Goal: Information Seeking & Learning: Learn about a topic

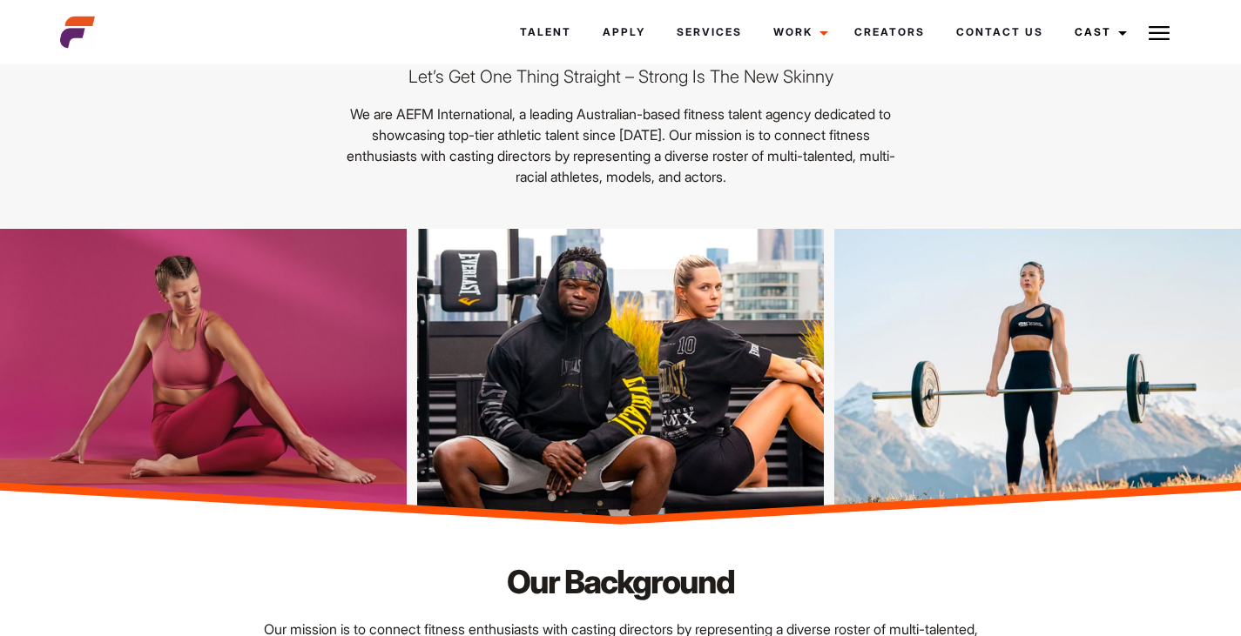
scroll to position [133, 0]
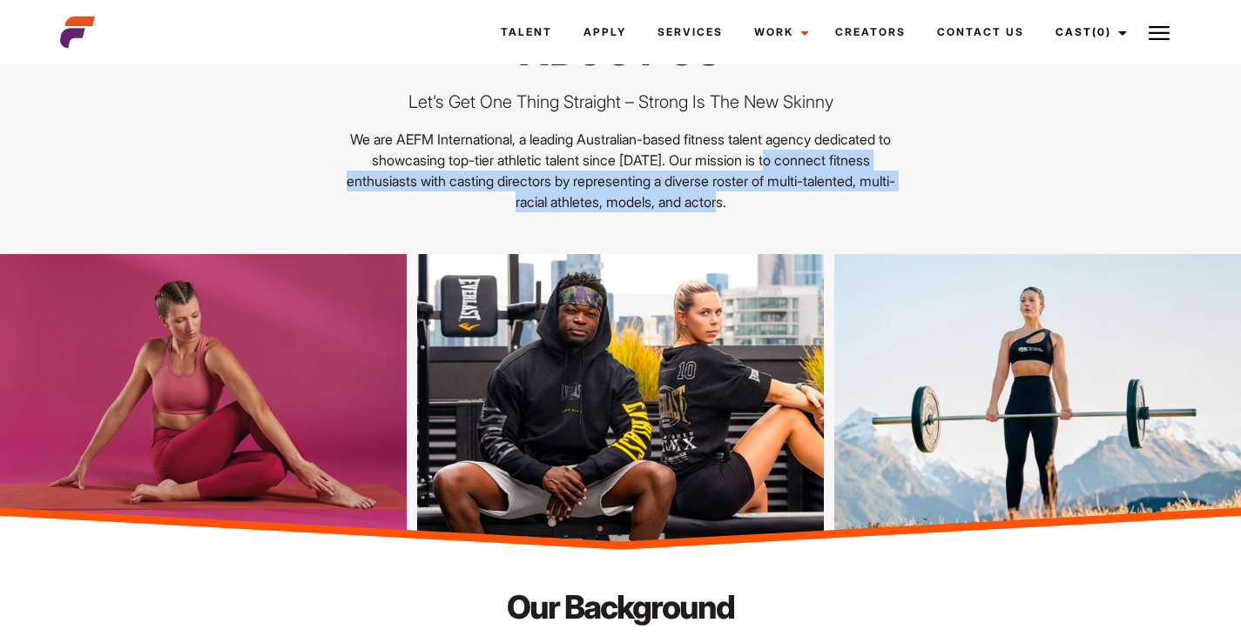
drag, startPoint x: 354, startPoint y: 180, endPoint x: 836, endPoint y: 226, distance: 483.7
click at [836, 226] on div "Home / About Us About us Let’s Get One Thing Straight – Strong Is The New Skinn…" at bounding box center [620, 105] width 1141 height 297
click at [806, 205] on p "We are AEFM International, a leading Australian-based fitness talent agency ded…" at bounding box center [621, 171] width 550 height 84
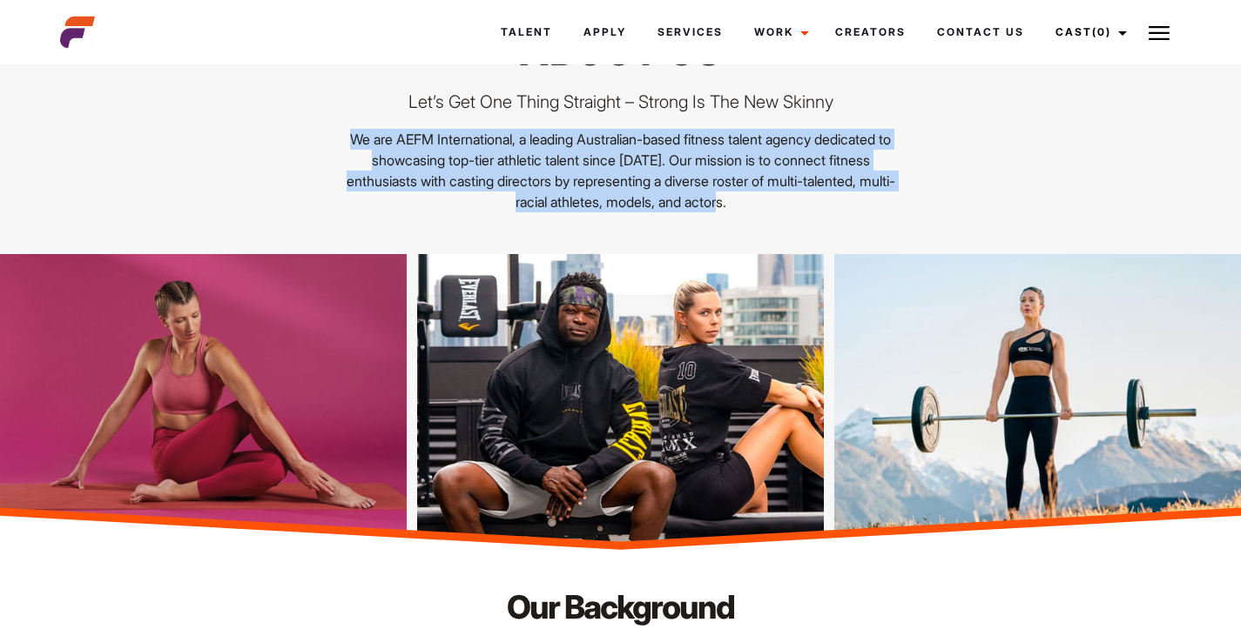
drag, startPoint x: 823, startPoint y: 195, endPoint x: 370, endPoint y: 143, distance: 455.7
click at [370, 143] on p "We are AEFM International, a leading Australian-based fitness talent agency ded…" at bounding box center [621, 171] width 550 height 84
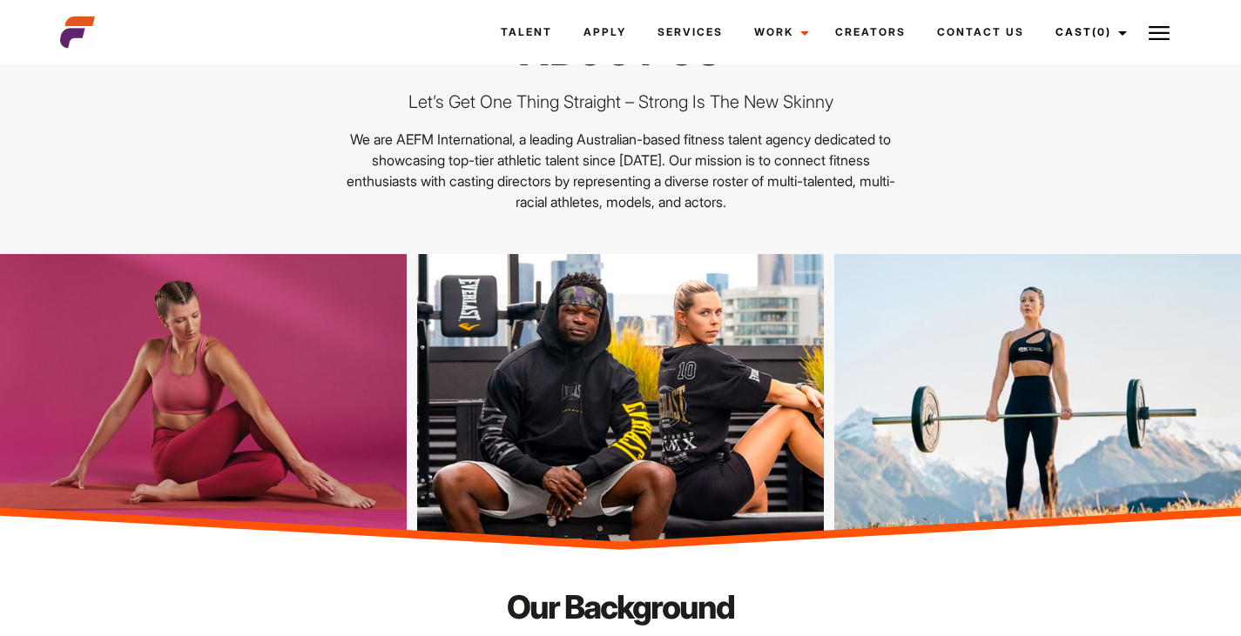
click at [400, 85] on div "Home / About Us About us Let’s Get One Thing Straight – Strong Is The New Skinn…" at bounding box center [621, 105] width 550 height 213
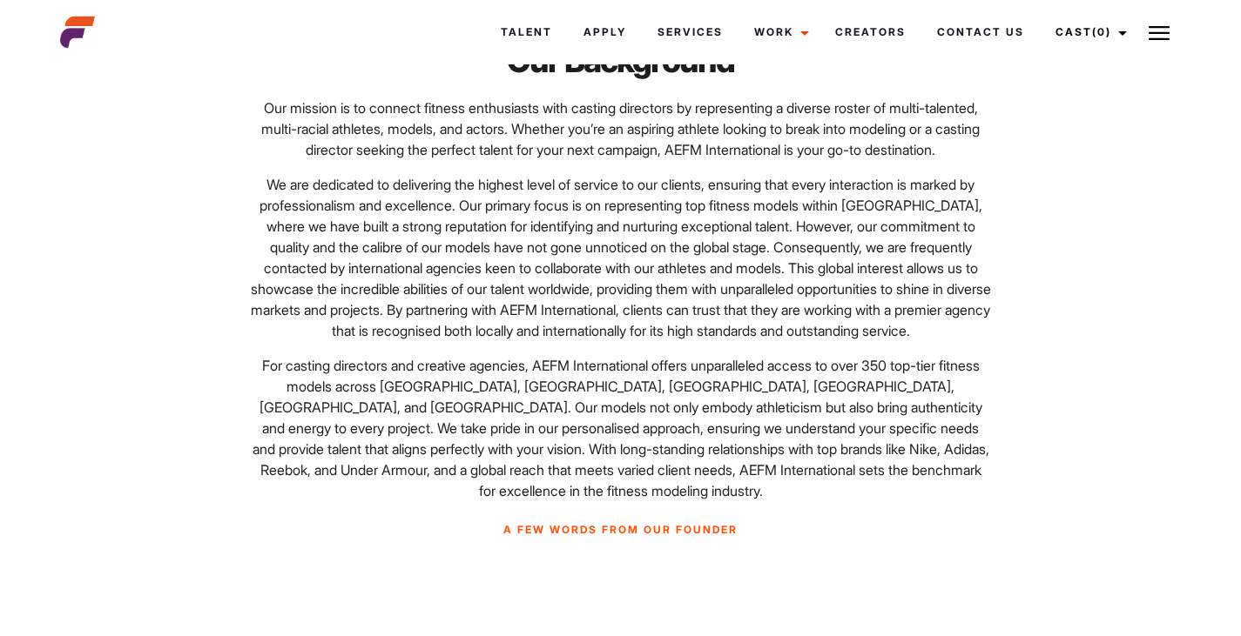
scroll to position [679, 0]
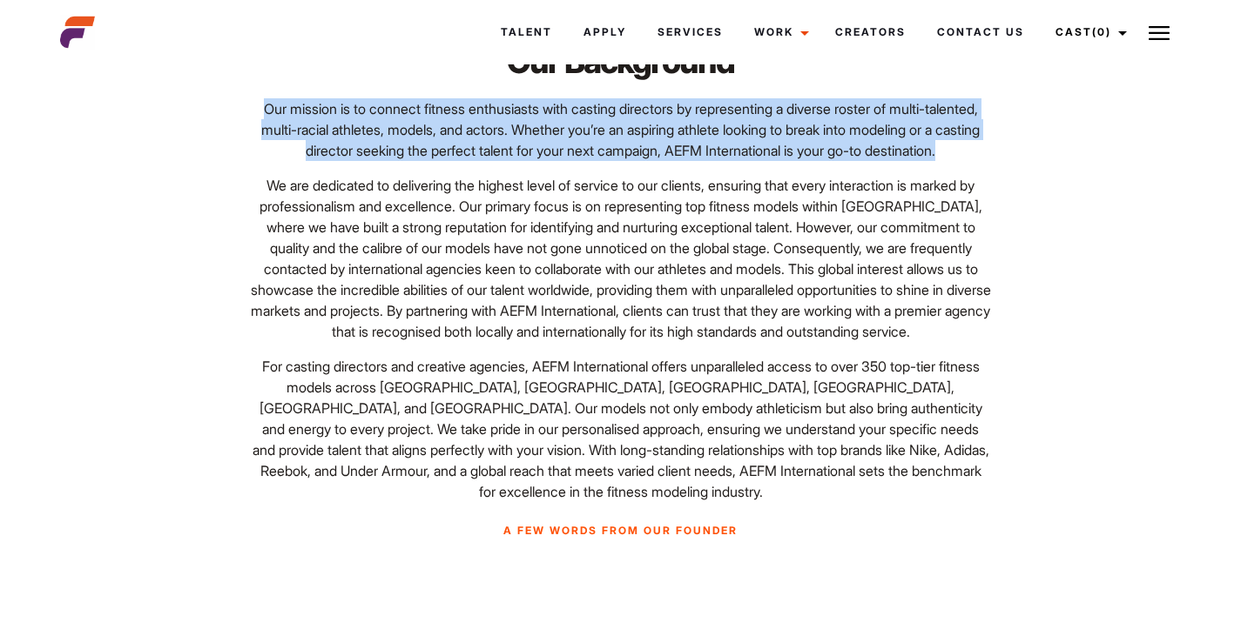
drag, startPoint x: 267, startPoint y: 107, endPoint x: 677, endPoint y: 178, distance: 416.1
click at [677, 161] on p "Our mission is to connect fitness enthusiasts with casting directors by represe…" at bounding box center [621, 129] width 740 height 63
click at [656, 161] on p "Our mission is to connect fitness enthusiasts with casting directors by represe…" at bounding box center [621, 129] width 740 height 63
drag, startPoint x: 656, startPoint y: 170, endPoint x: 232, endPoint y: 107, distance: 429.5
click at [232, 107] on div "Our Background Our mission is to connect fitness enthusiasts with casting direc…" at bounding box center [620, 531] width 1141 height 984
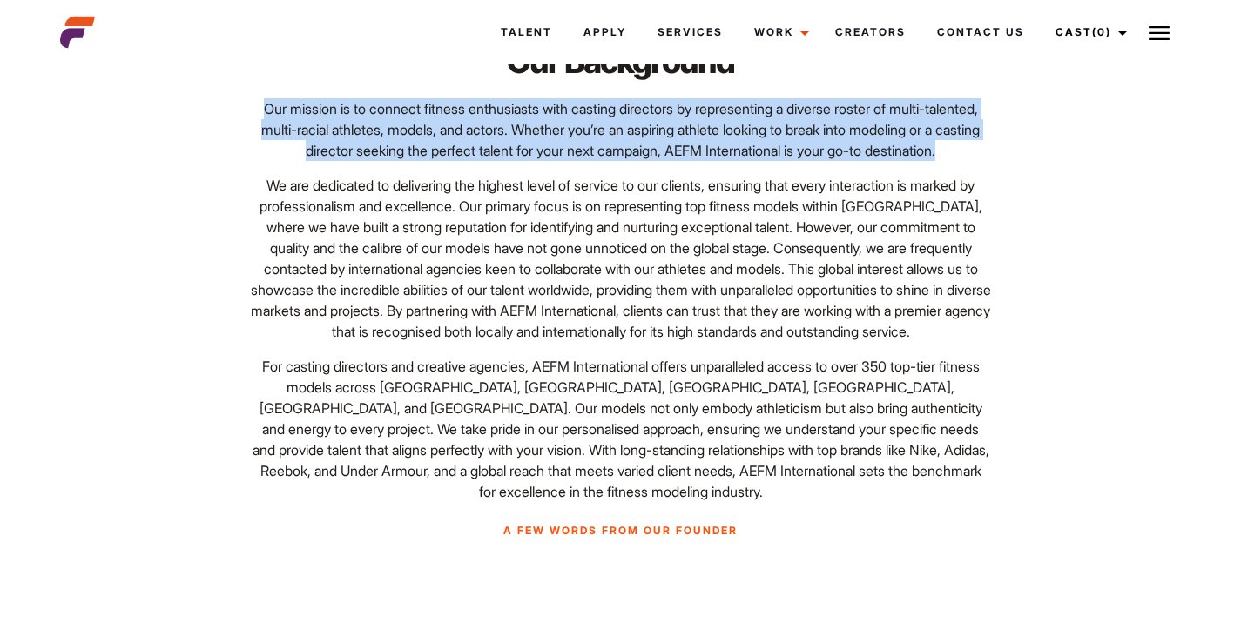
click at [299, 142] on p "Our mission is to connect fitness enthusiasts with casting directors by represe…" at bounding box center [621, 129] width 740 height 63
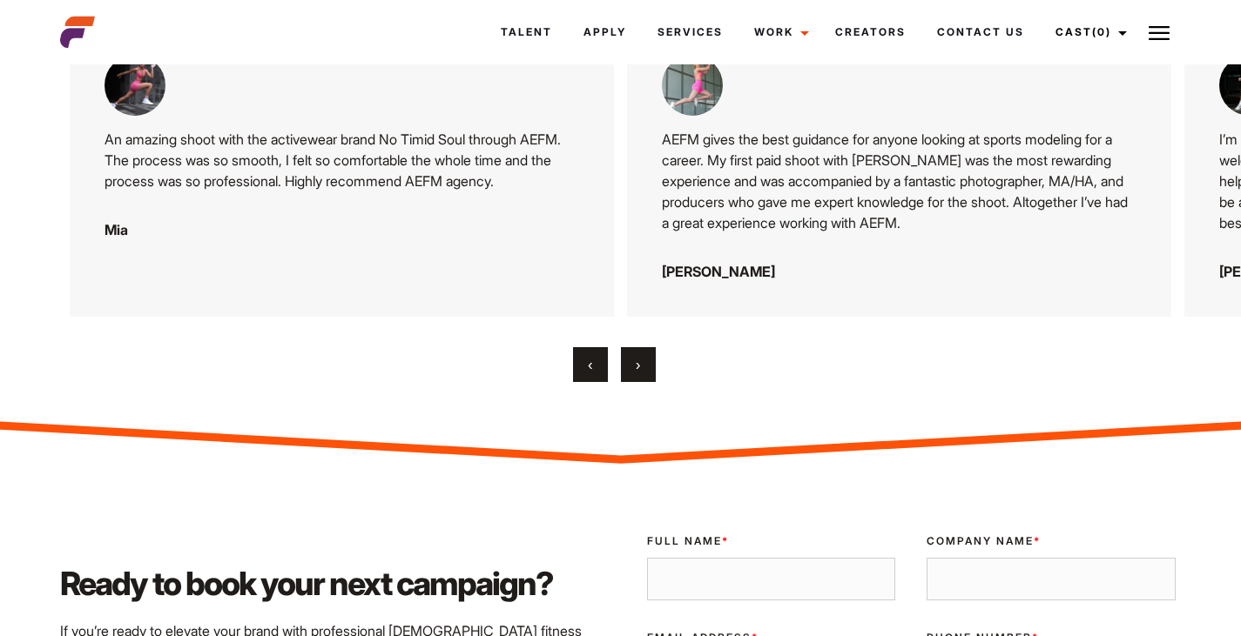
scroll to position [2806, 0]
click at [639, 374] on span "›" at bounding box center [638, 365] width 4 height 17
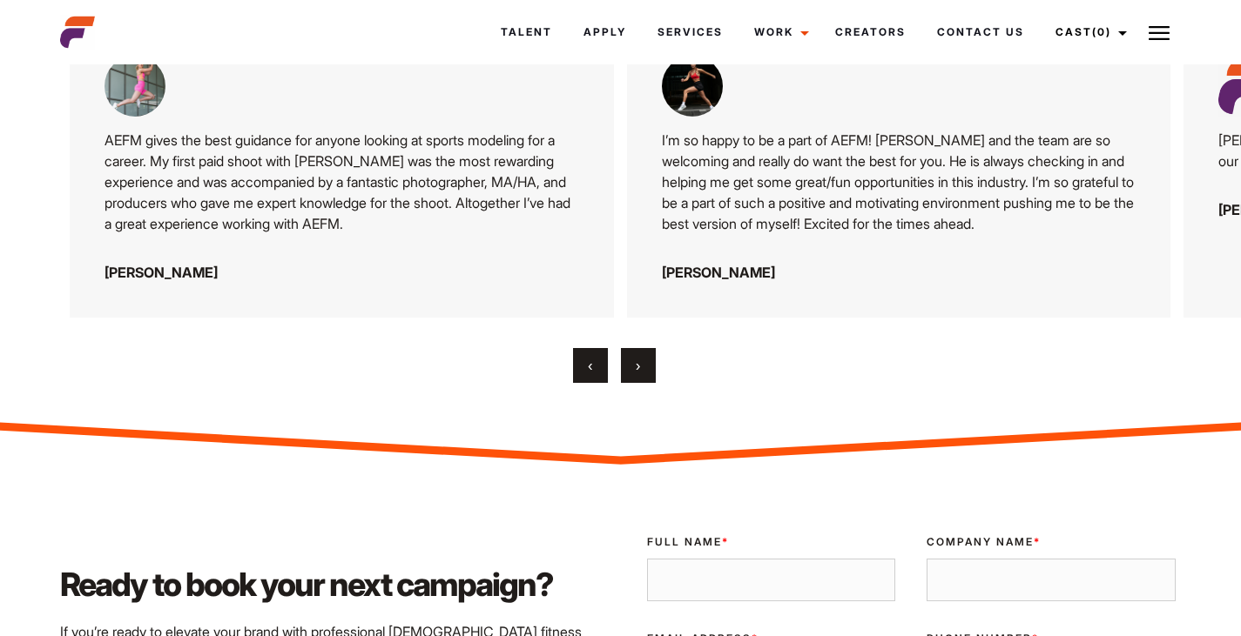
click at [639, 374] on span "›" at bounding box center [638, 365] width 4 height 17
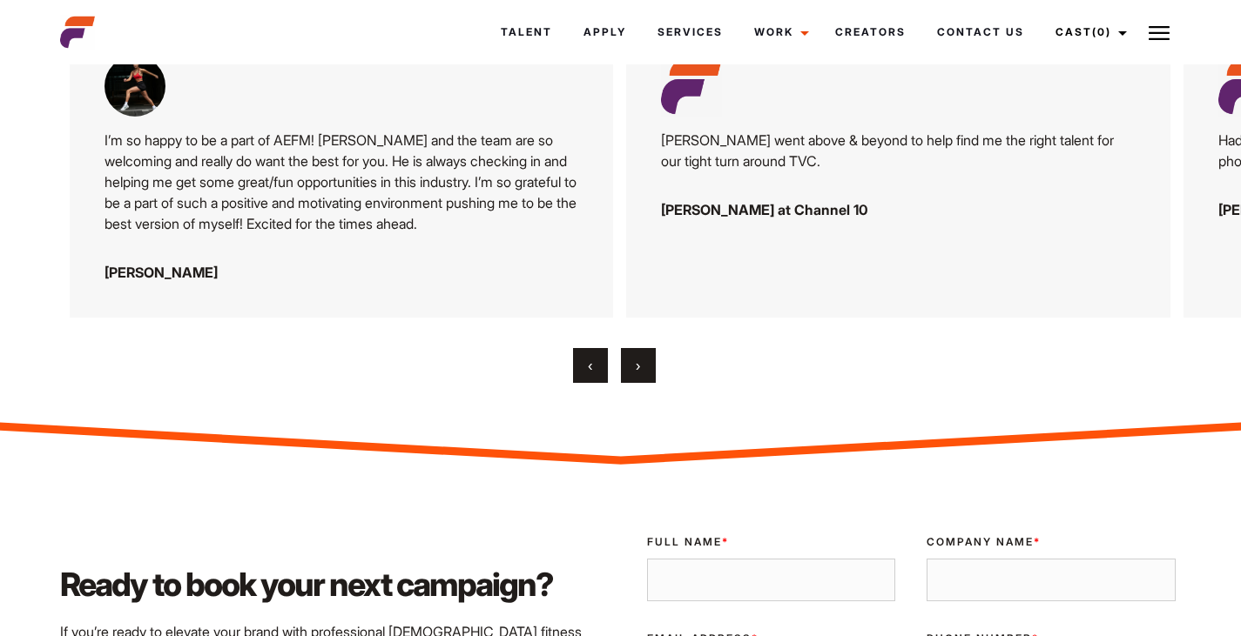
click at [639, 374] on span "›" at bounding box center [638, 365] width 4 height 17
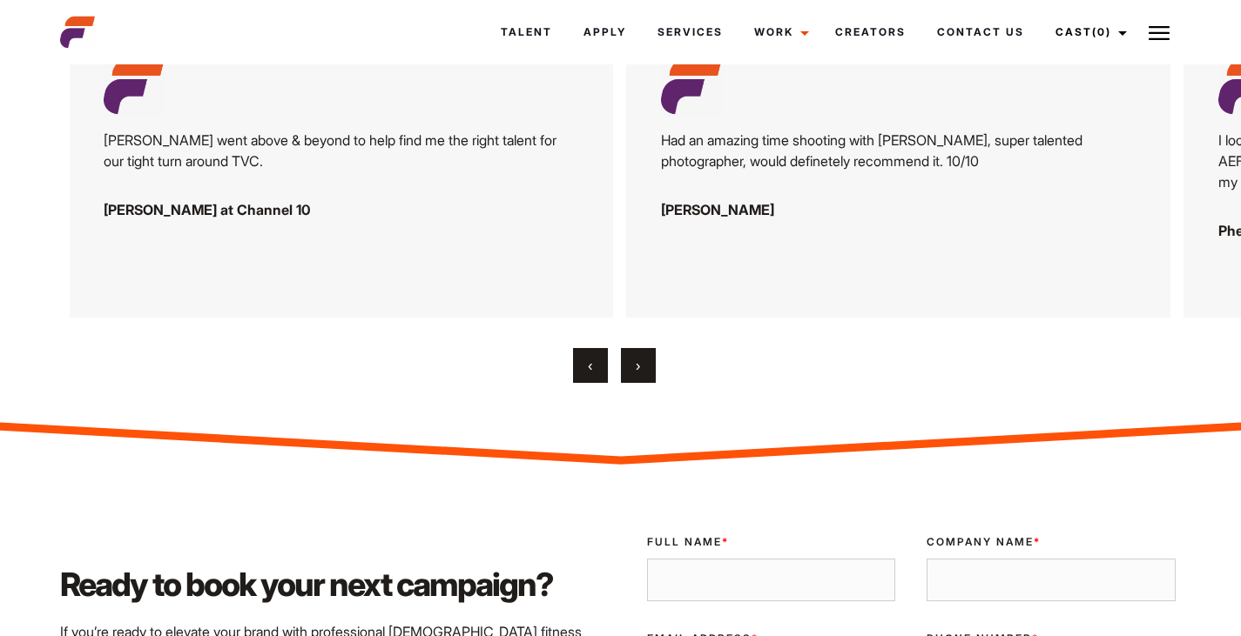
click at [644, 383] on button "›" at bounding box center [638, 365] width 35 height 35
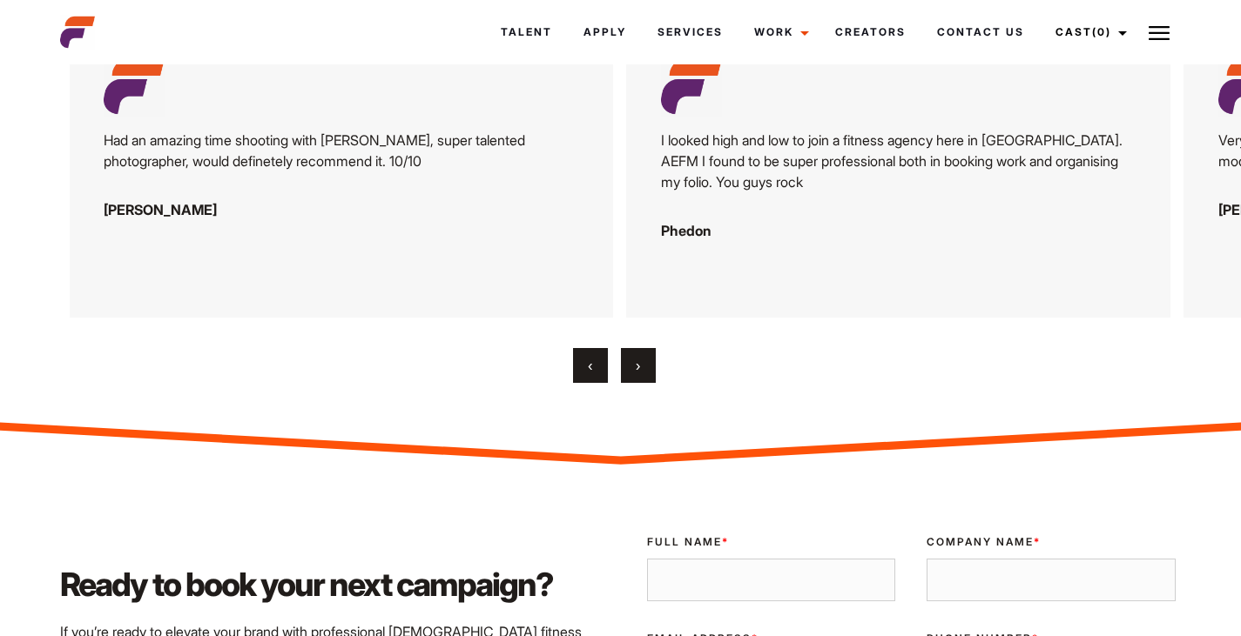
click at [644, 383] on button "›" at bounding box center [638, 365] width 35 height 35
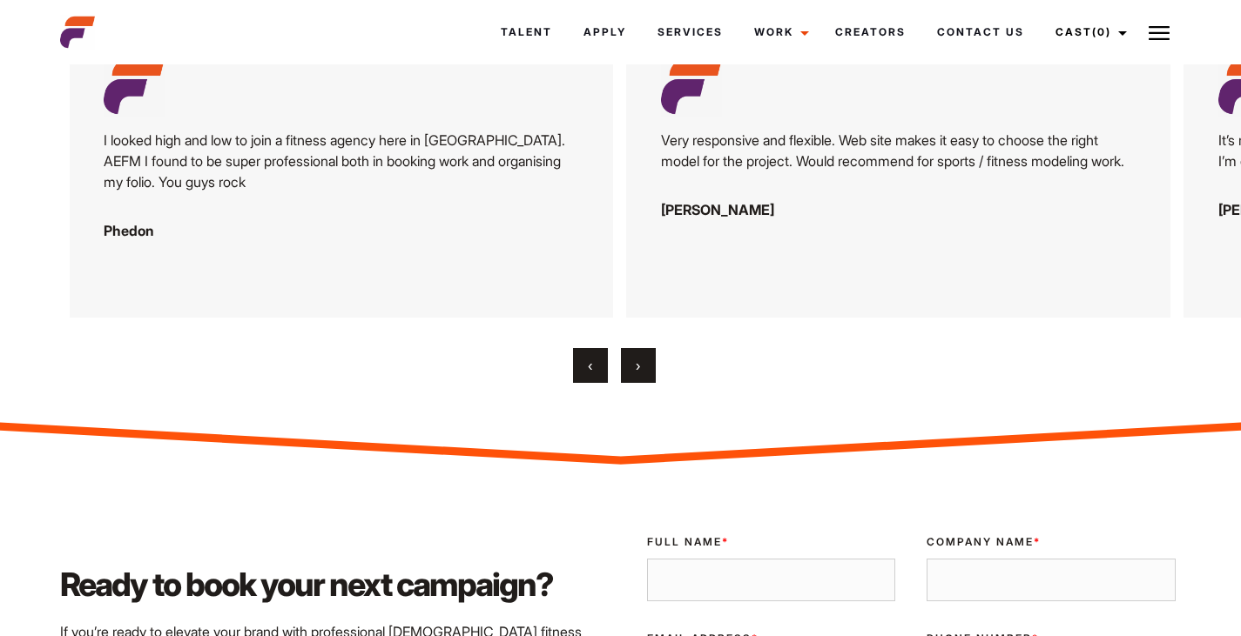
click at [636, 374] on span "›" at bounding box center [638, 365] width 4 height 17
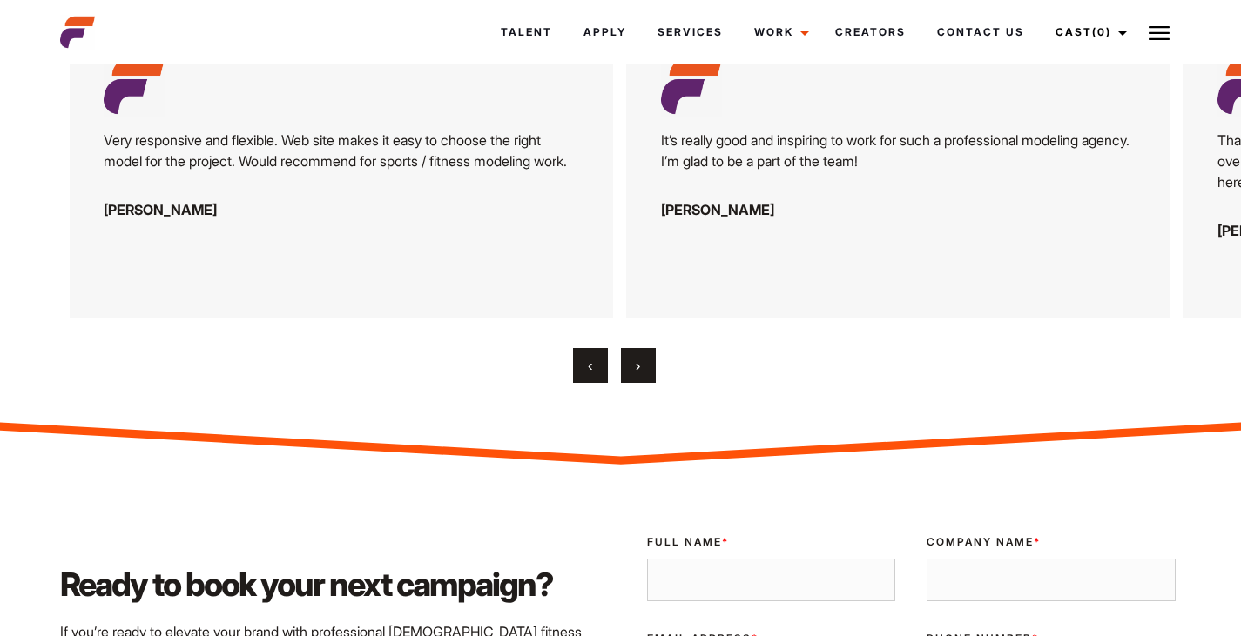
click at [639, 374] on span "›" at bounding box center [638, 365] width 4 height 17
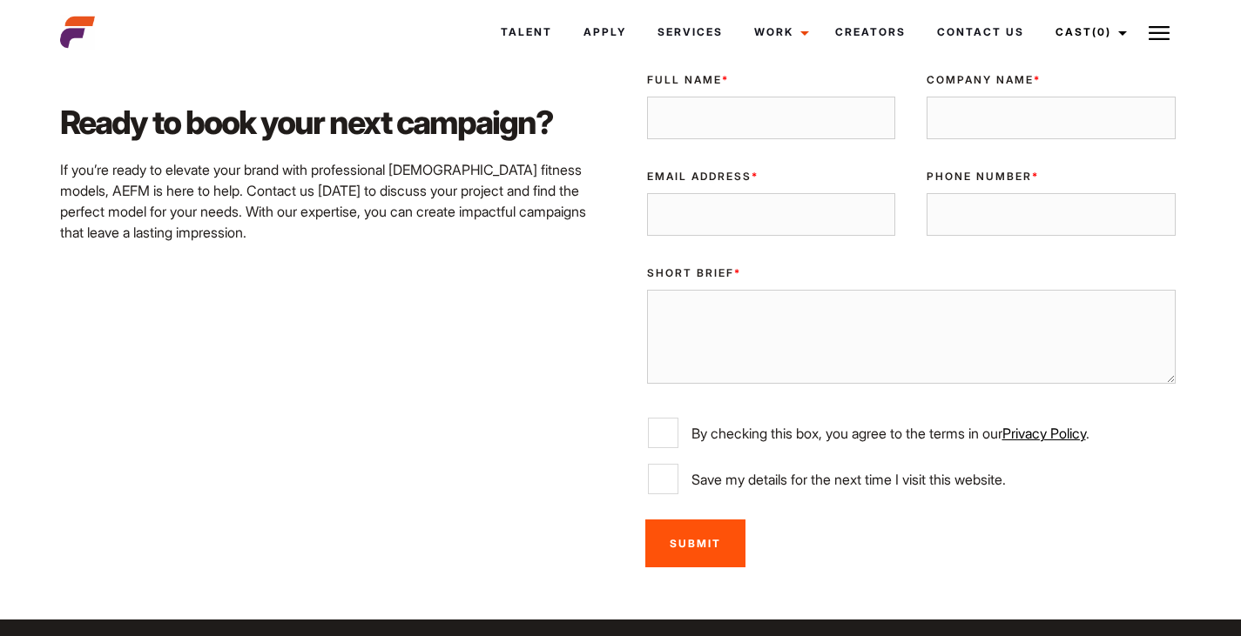
scroll to position [3269, 0]
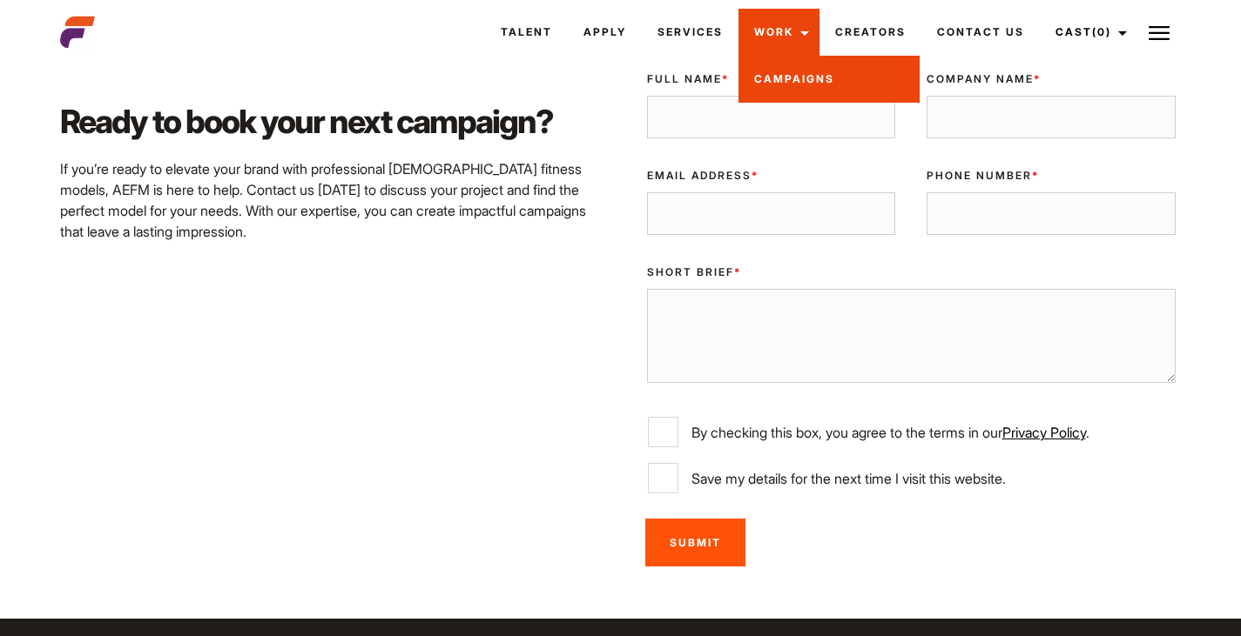
click at [770, 81] on link "Campaigns" at bounding box center [828, 79] width 181 height 47
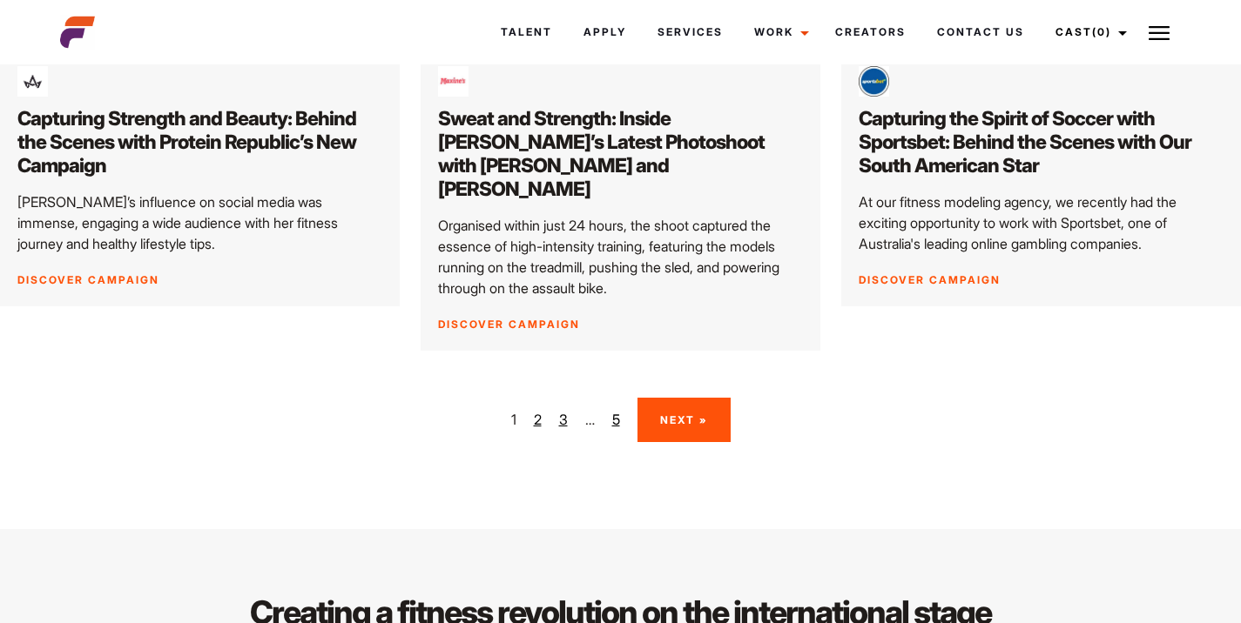
scroll to position [2725, 0]
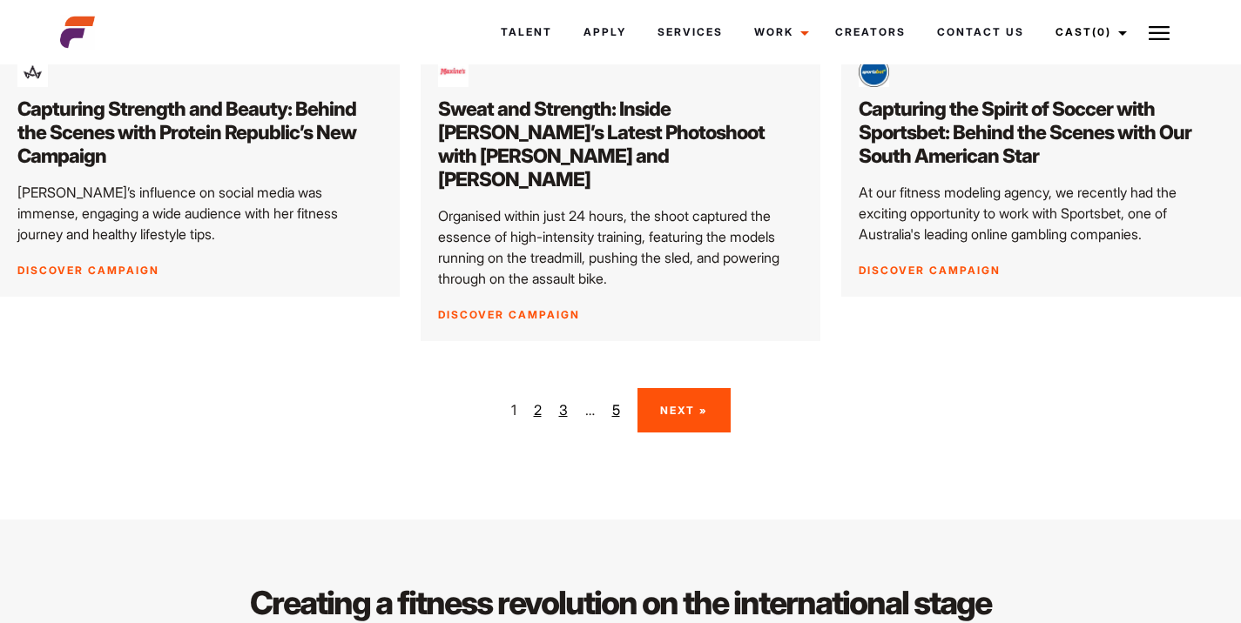
click at [684, 388] on link "Next »" at bounding box center [683, 410] width 93 height 44
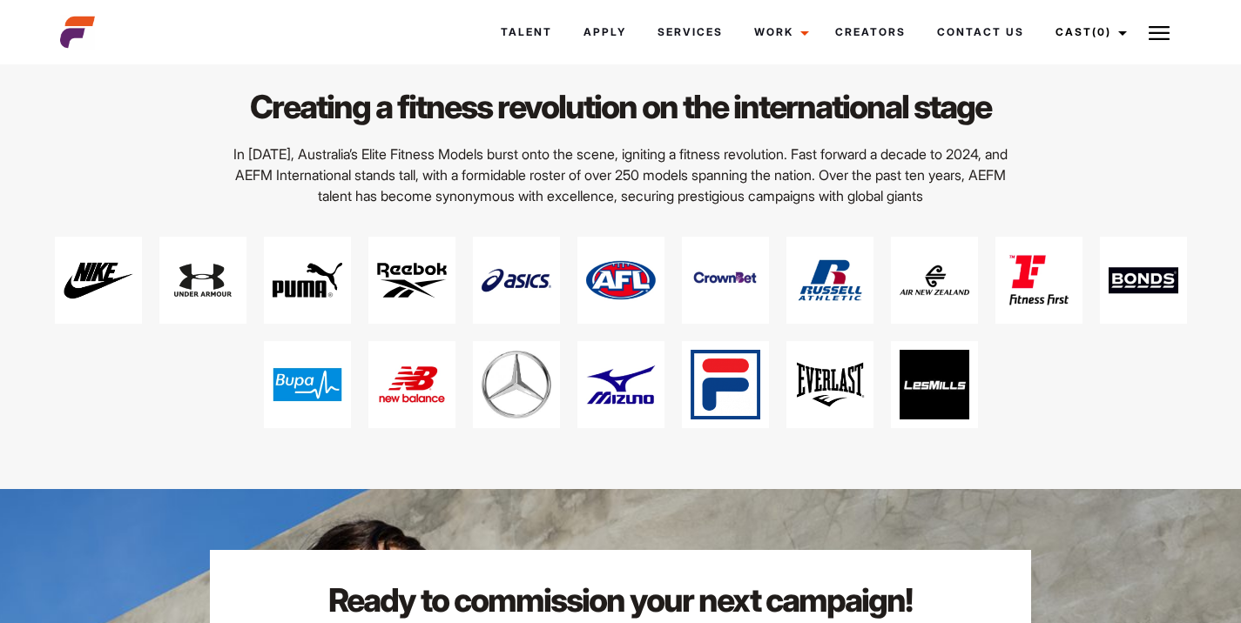
scroll to position [3198, 0]
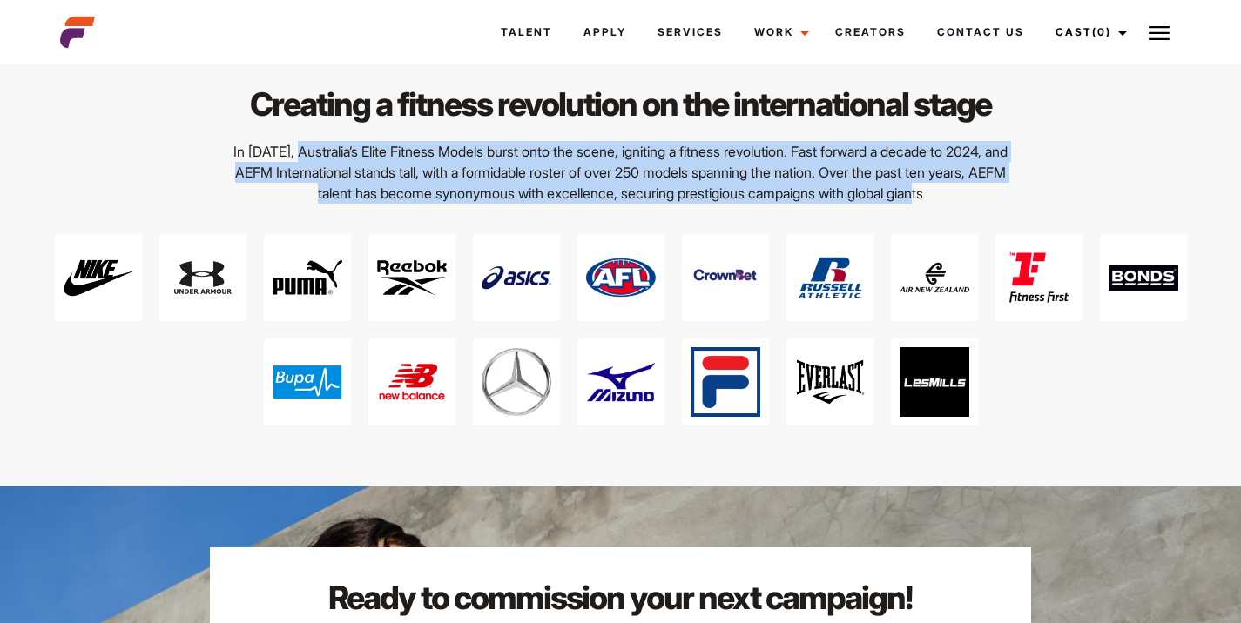
drag, startPoint x: 299, startPoint y: 129, endPoint x: 1033, endPoint y: 175, distance: 735.4
click at [1033, 175] on div "Creating a fitness revolution on the international stage In 2014, Australia’s E…" at bounding box center [620, 254] width 1241 height 344
click at [937, 171] on p "In [DATE], Australia’s Elite Fitness Models burst onto the scene, igniting a fi…" at bounding box center [621, 172] width 806 height 63
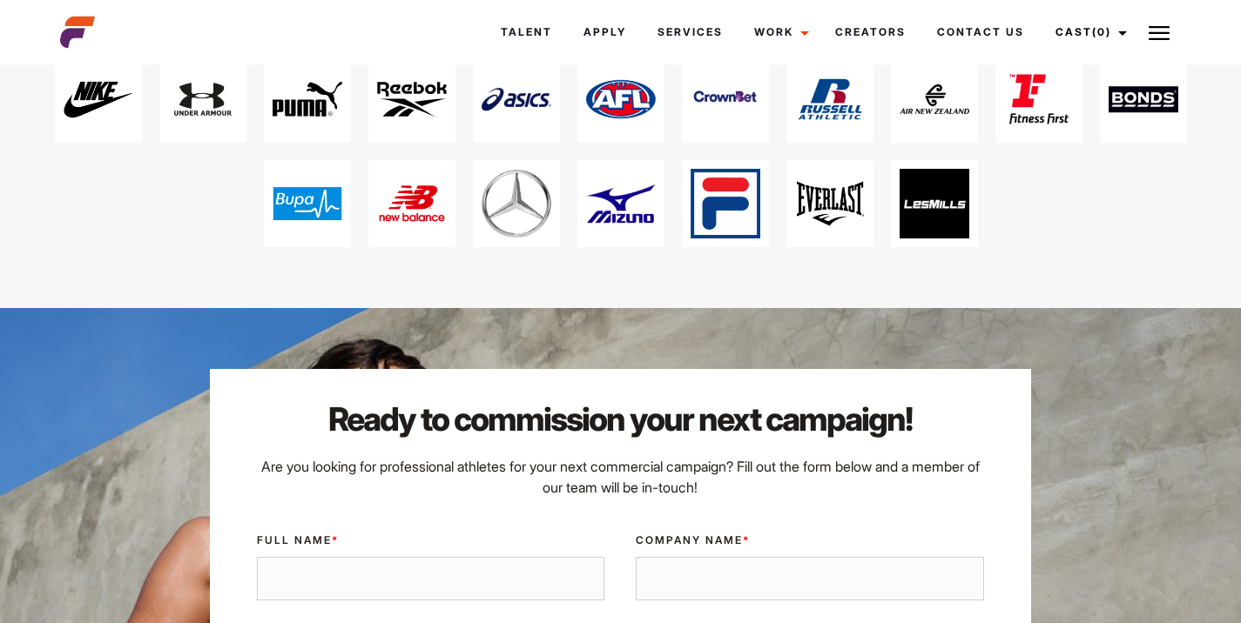
scroll to position [3378, 0]
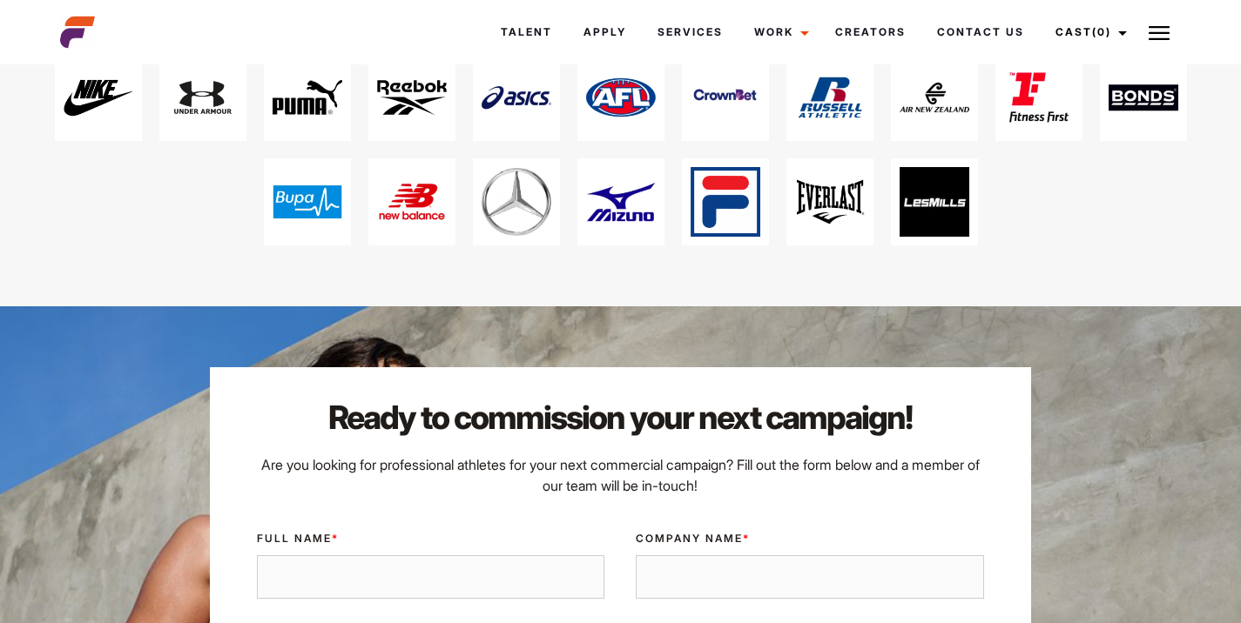
click at [522, 168] on img at bounding box center [516, 202] width 70 height 70
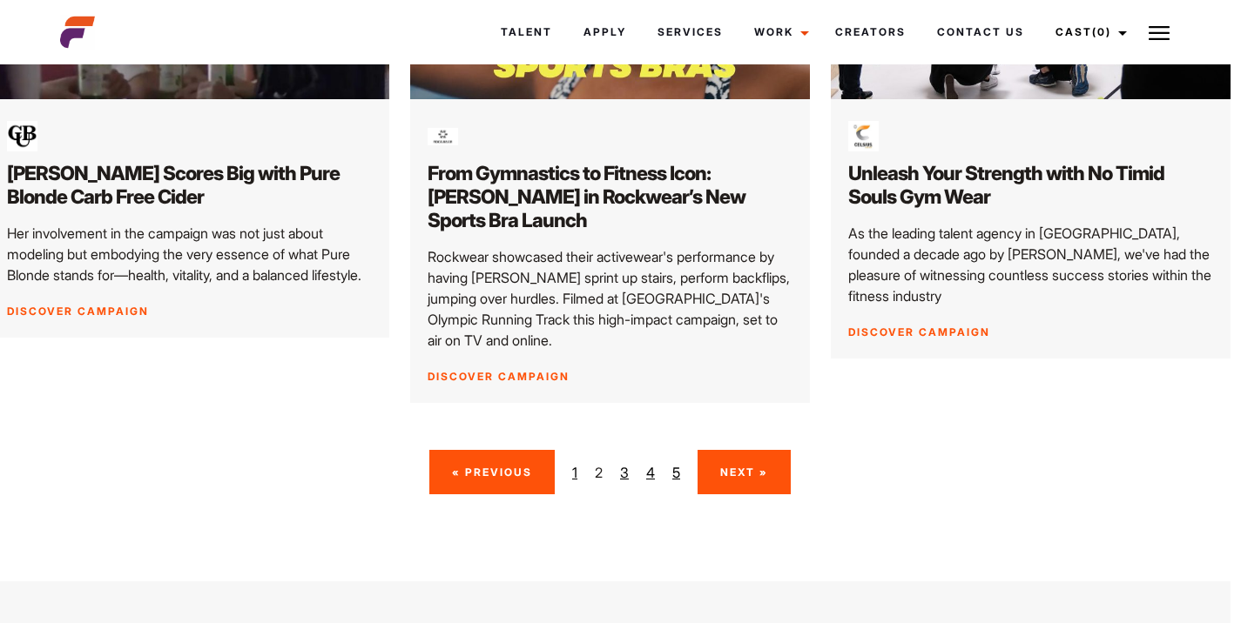
scroll to position [2655, 10]
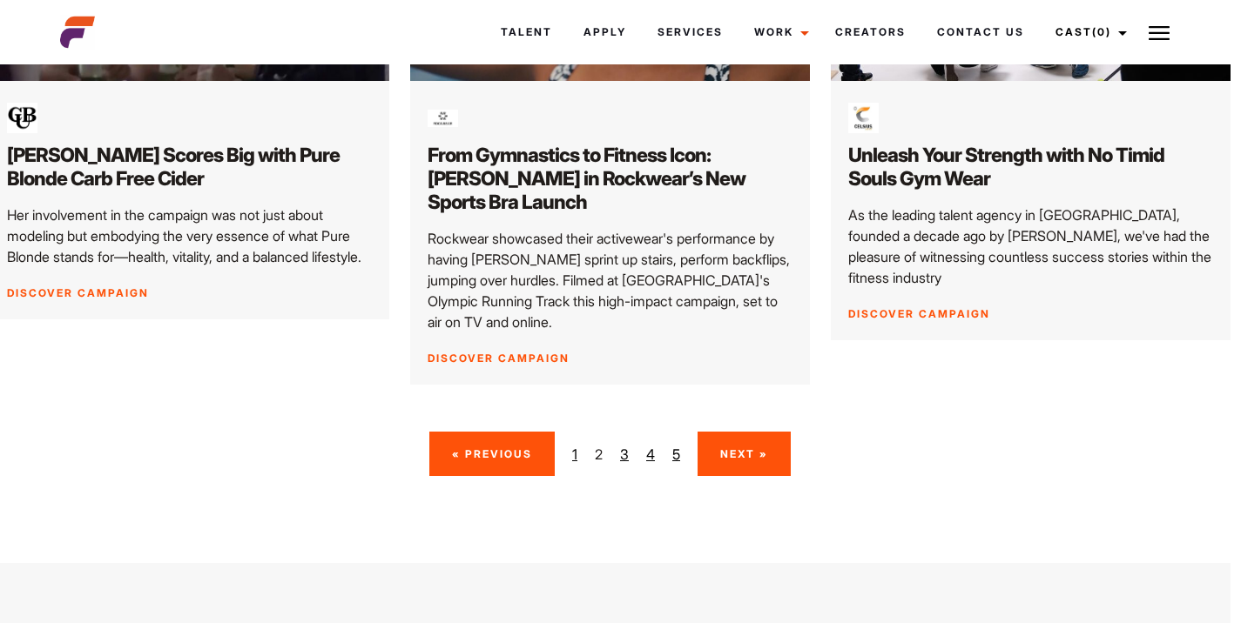
click at [622, 444] on link "3" at bounding box center [624, 454] width 9 height 21
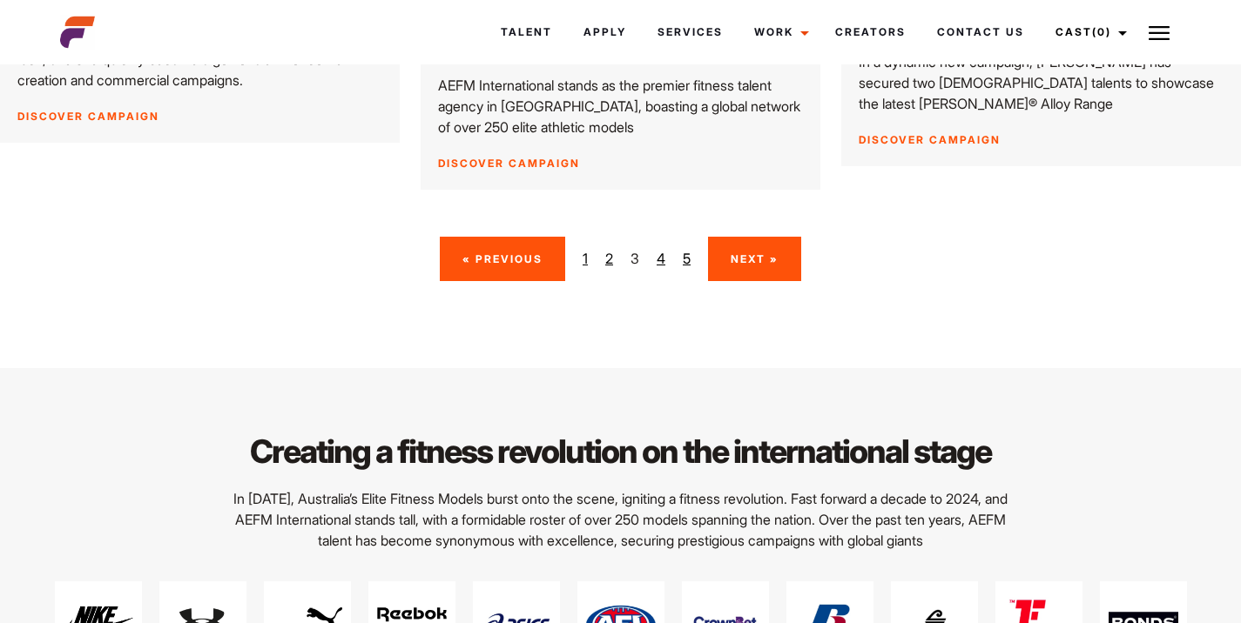
scroll to position [2809, 0]
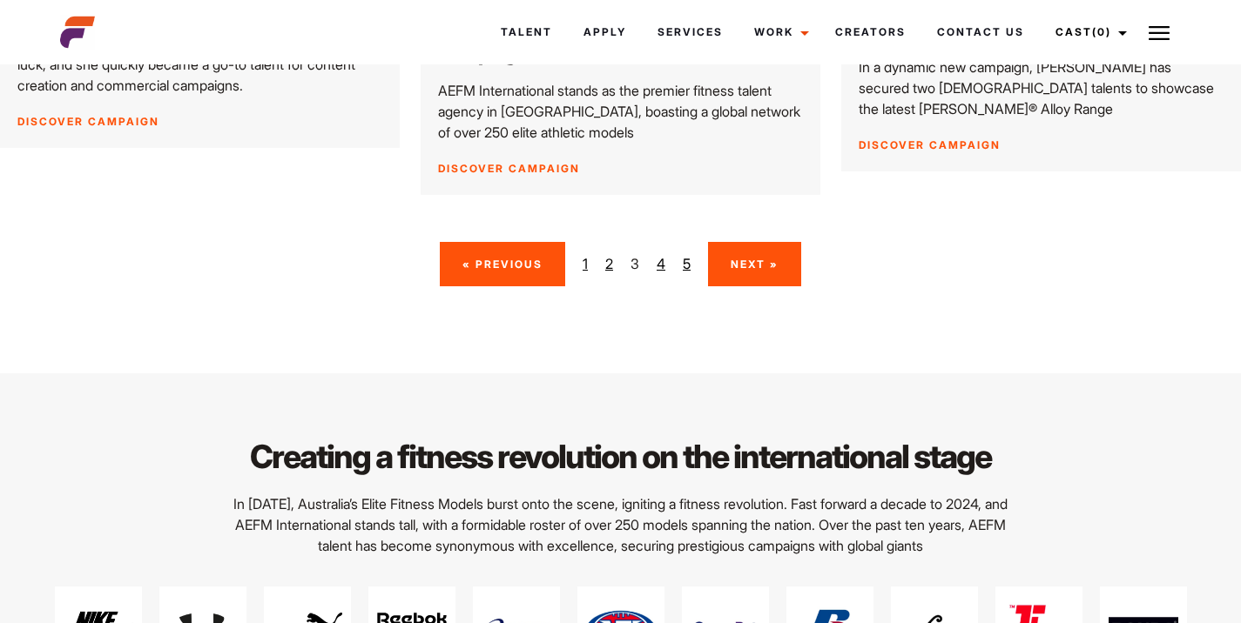
click at [754, 254] on link "Next »" at bounding box center [754, 264] width 93 height 44
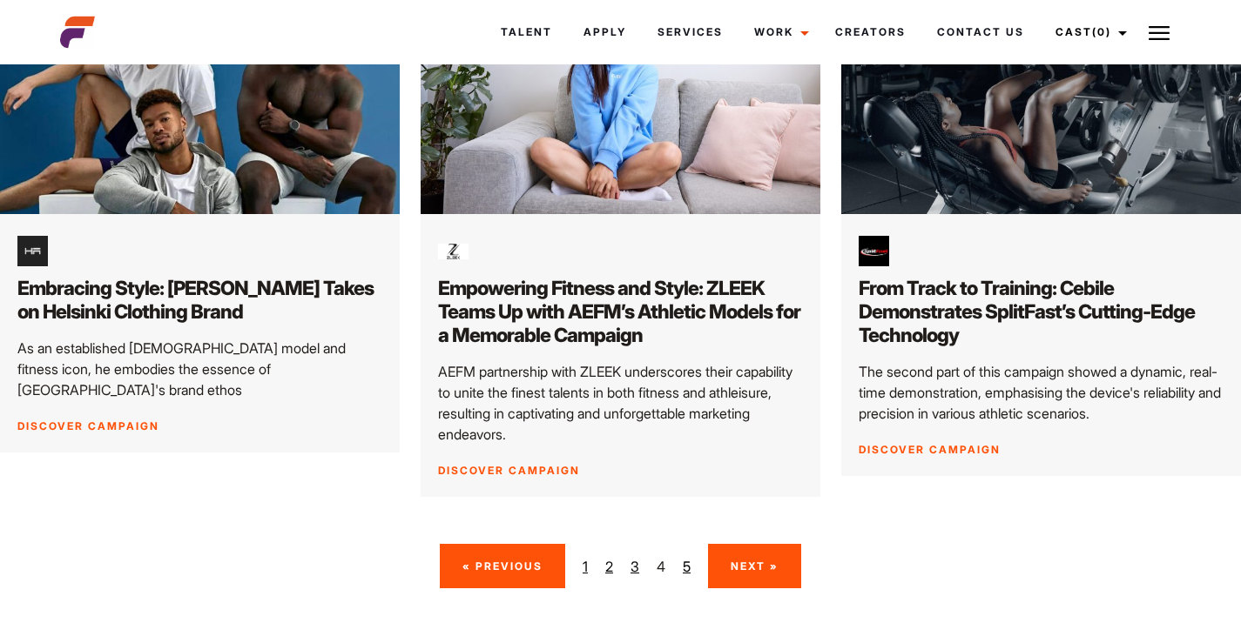
scroll to position [2549, 0]
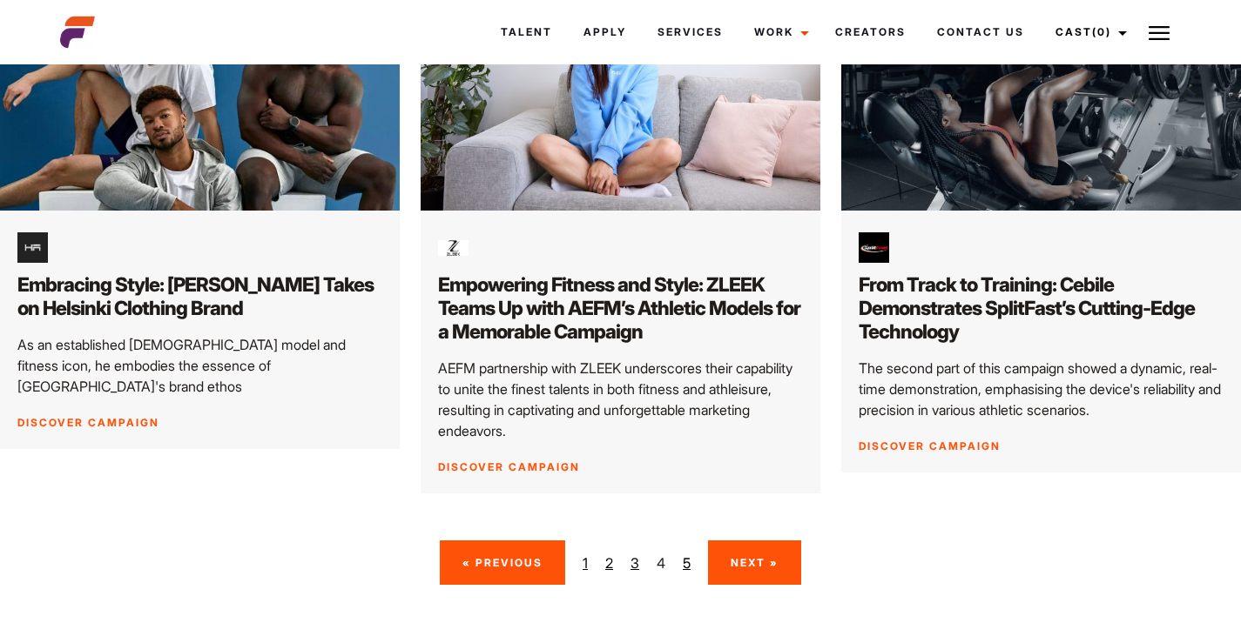
click at [764, 541] on link "Next »" at bounding box center [754, 563] width 93 height 44
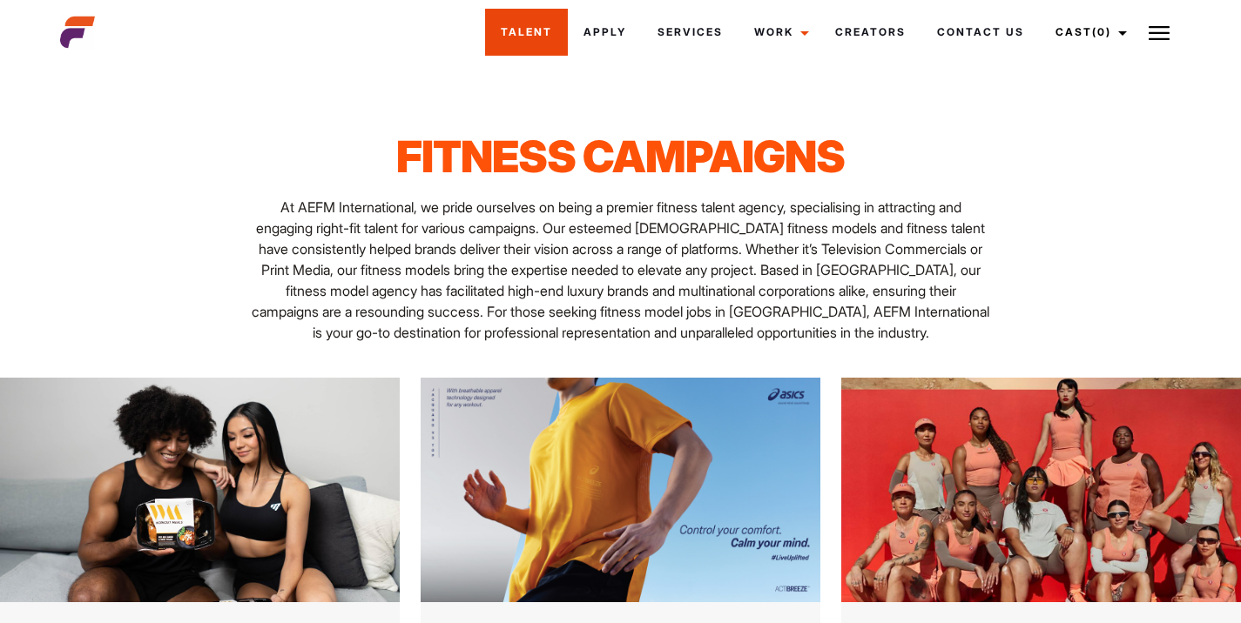
click at [519, 17] on link "Talent" at bounding box center [526, 32] width 83 height 47
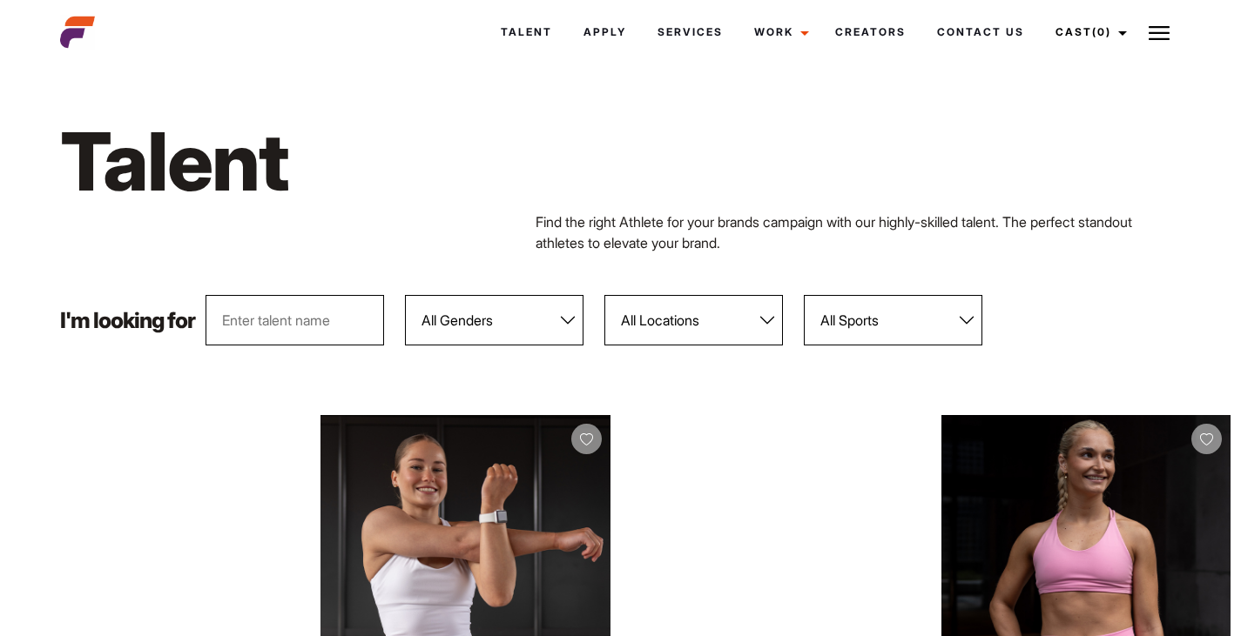
click at [461, 322] on select "All Genders Female Male" at bounding box center [494, 320] width 178 height 50
select select "103"
click at [406, 295] on select "All Genders Female Male" at bounding box center [494, 320] width 178 height 50
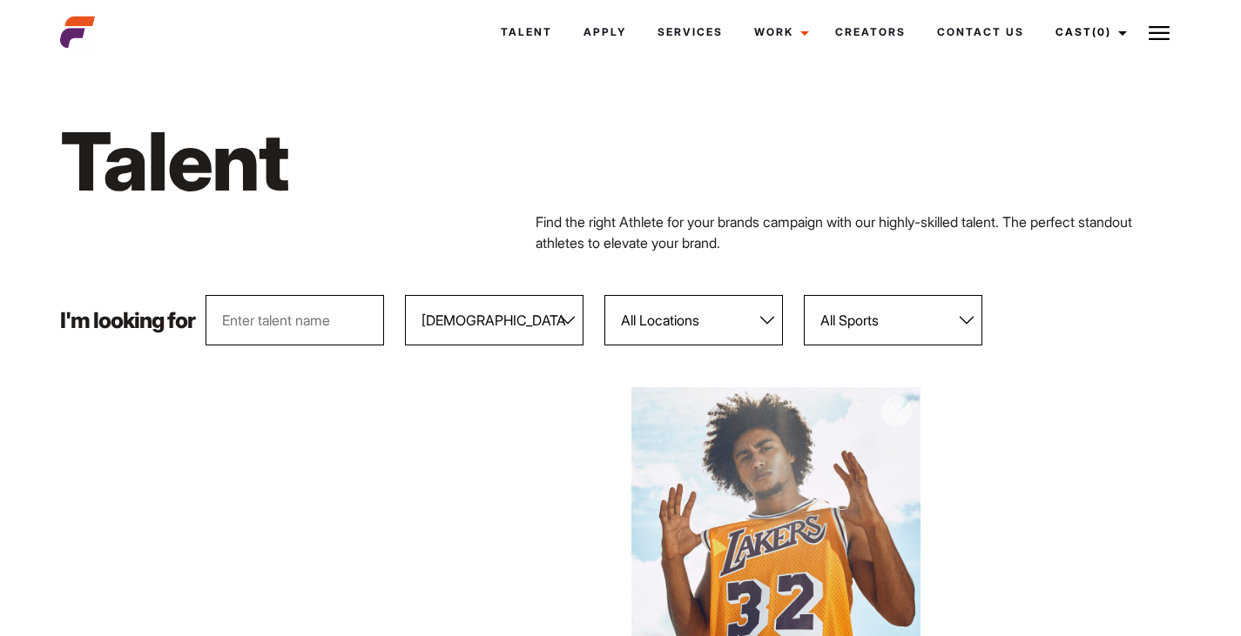
click at [848, 326] on select "All Sports 100 Meter Butterfly Acrobatics Aerial awareness Aerobics AFL Aflw Am…" at bounding box center [893, 320] width 178 height 50
click at [863, 306] on select "All Sports 100 Meter Butterfly Acrobatics Aerial awareness Aerobics AFL Aflw Am…" at bounding box center [893, 320] width 178 height 50
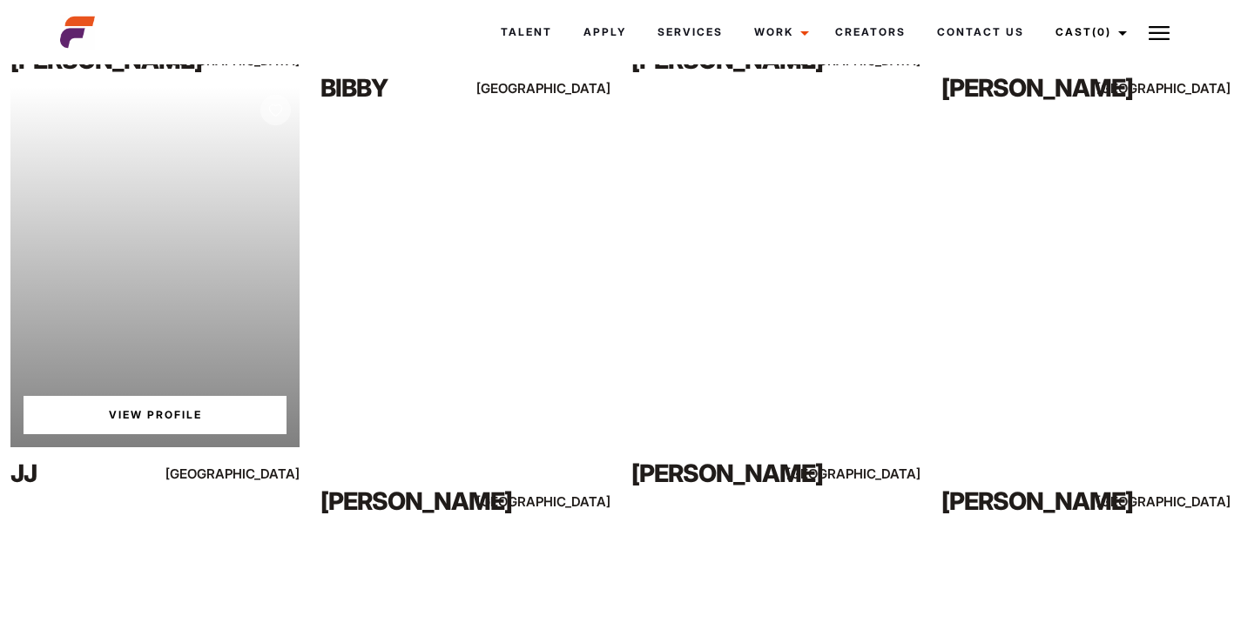
scroll to position [5682, 0]
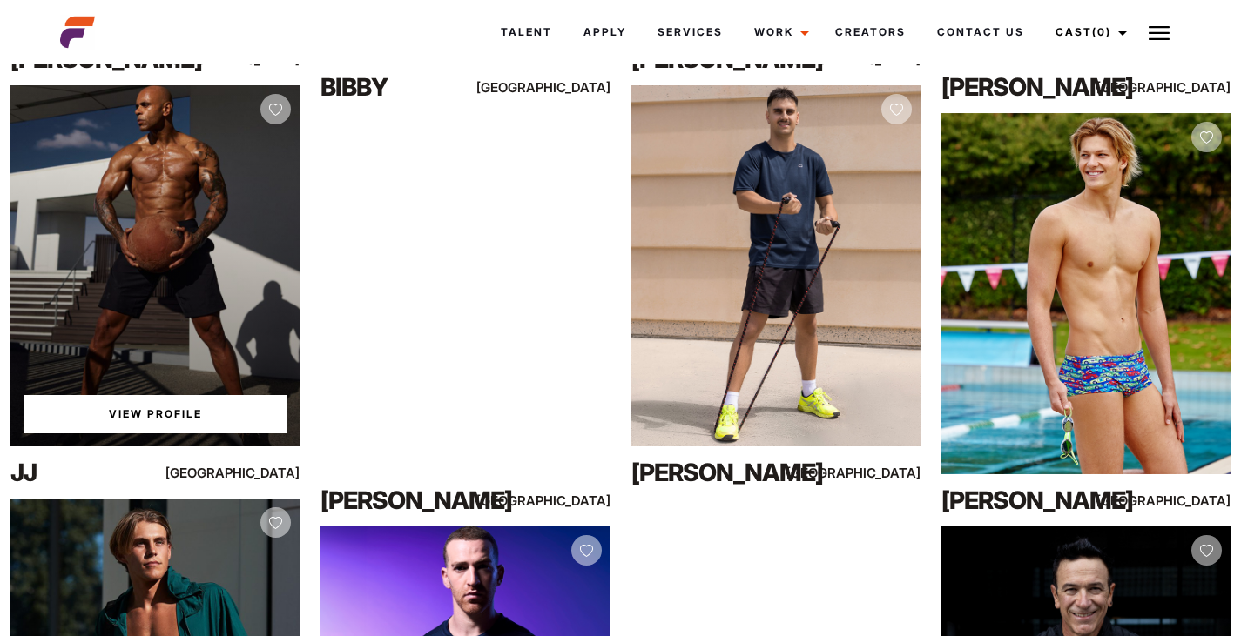
click at [177, 413] on link "View Profile" at bounding box center [155, 414] width 263 height 38
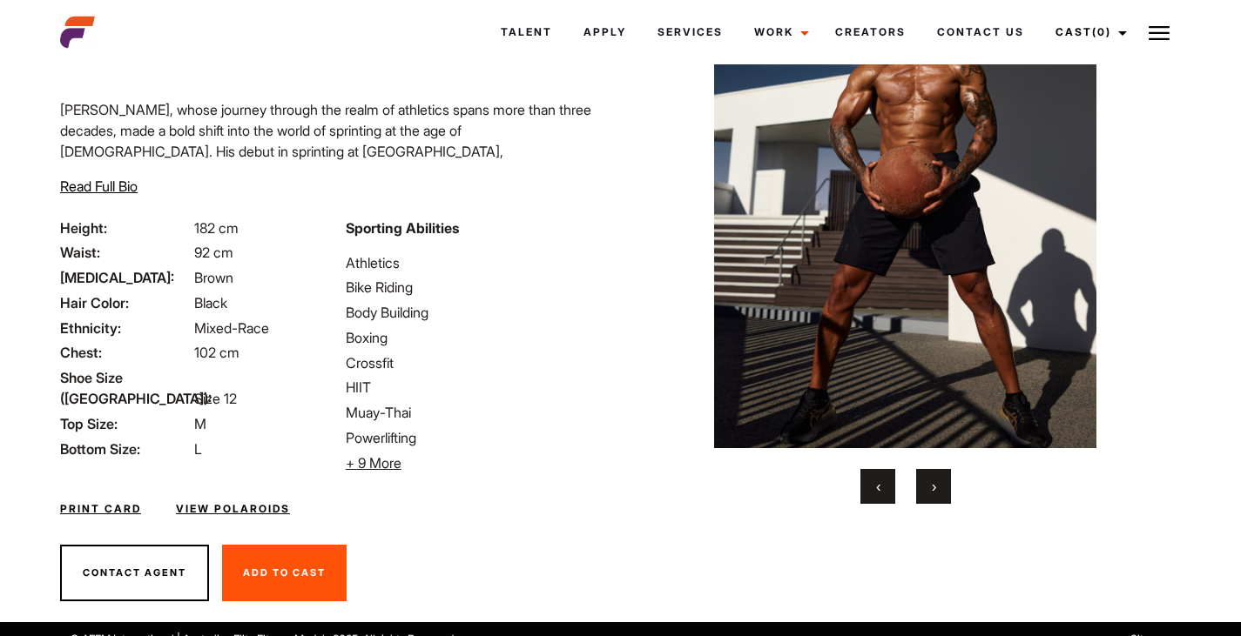
scroll to position [151, 0]
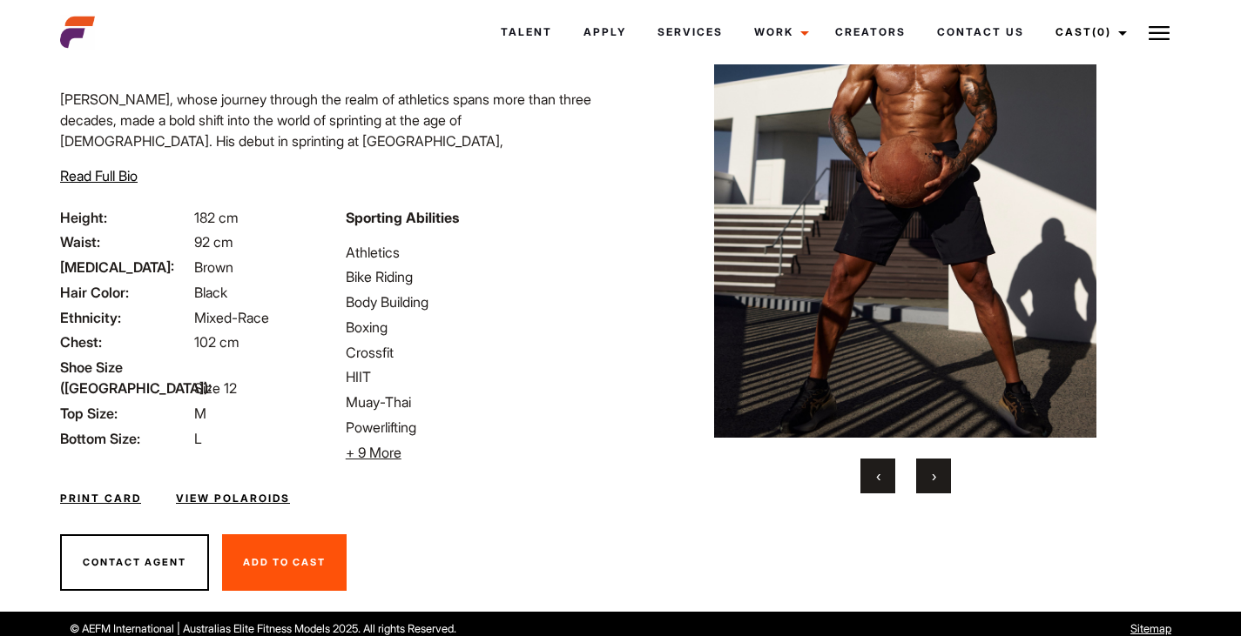
click at [358, 451] on span "+ 9 More" at bounding box center [374, 452] width 56 height 17
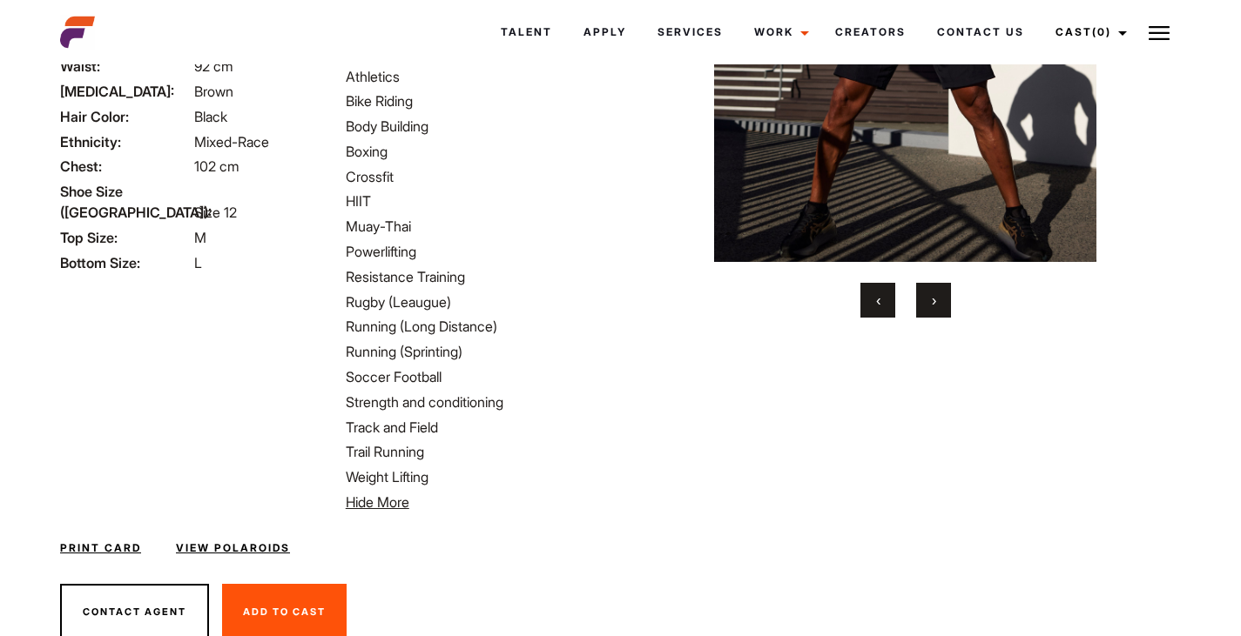
scroll to position [0, 0]
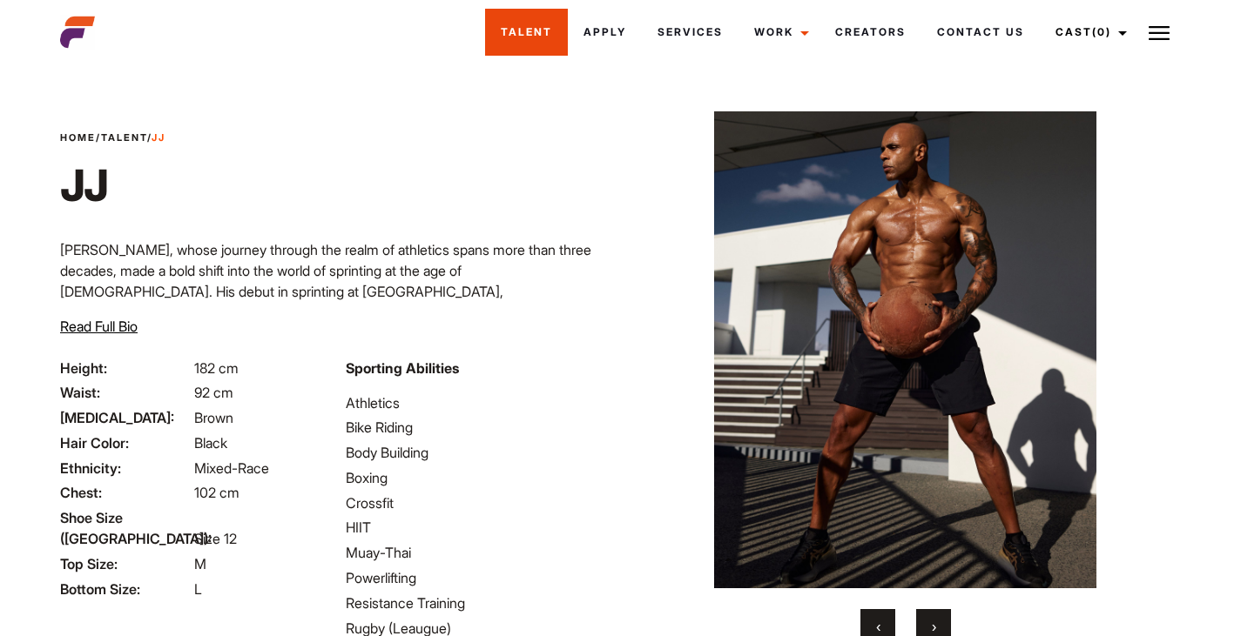
click at [529, 42] on link "Talent" at bounding box center [526, 32] width 83 height 47
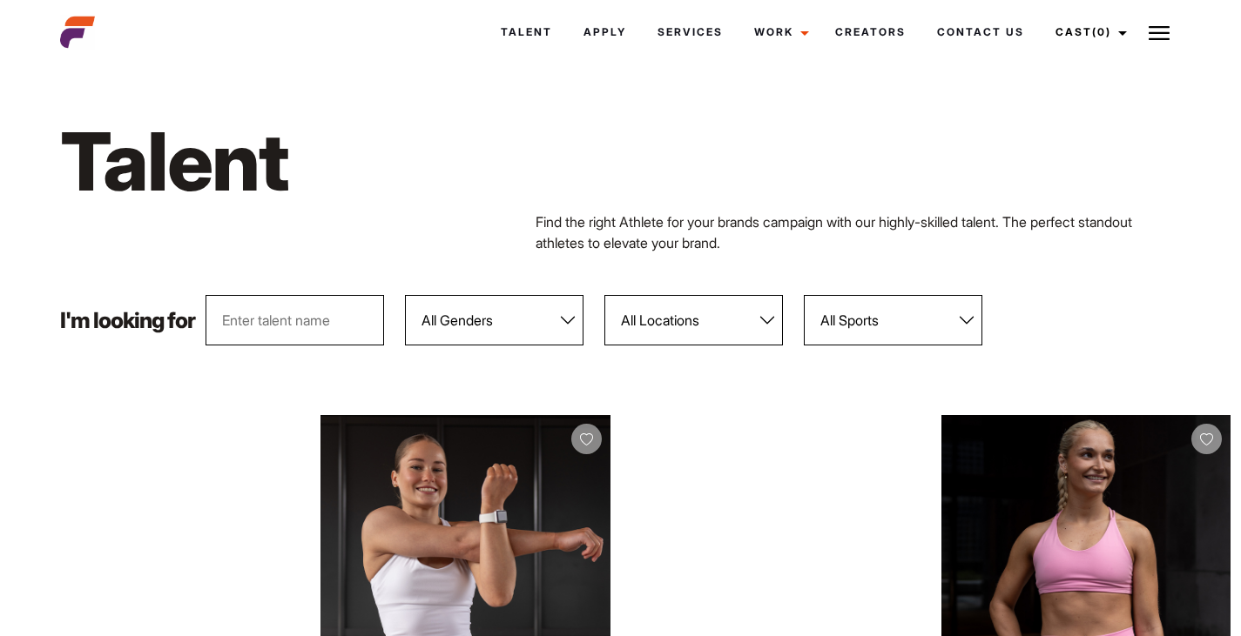
scroll to position [73, 0]
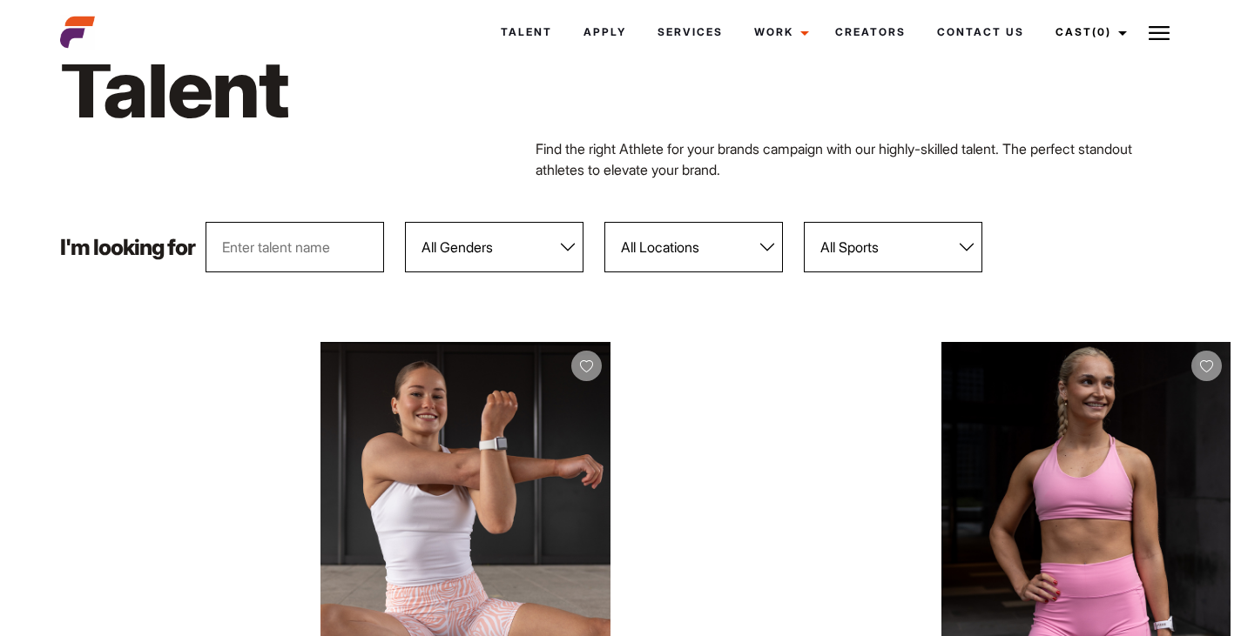
click at [522, 233] on select "All Genders Female Male" at bounding box center [494, 247] width 178 height 50
select select "103"
click at [406, 222] on select "All Genders Female Male" at bounding box center [494, 247] width 178 height 50
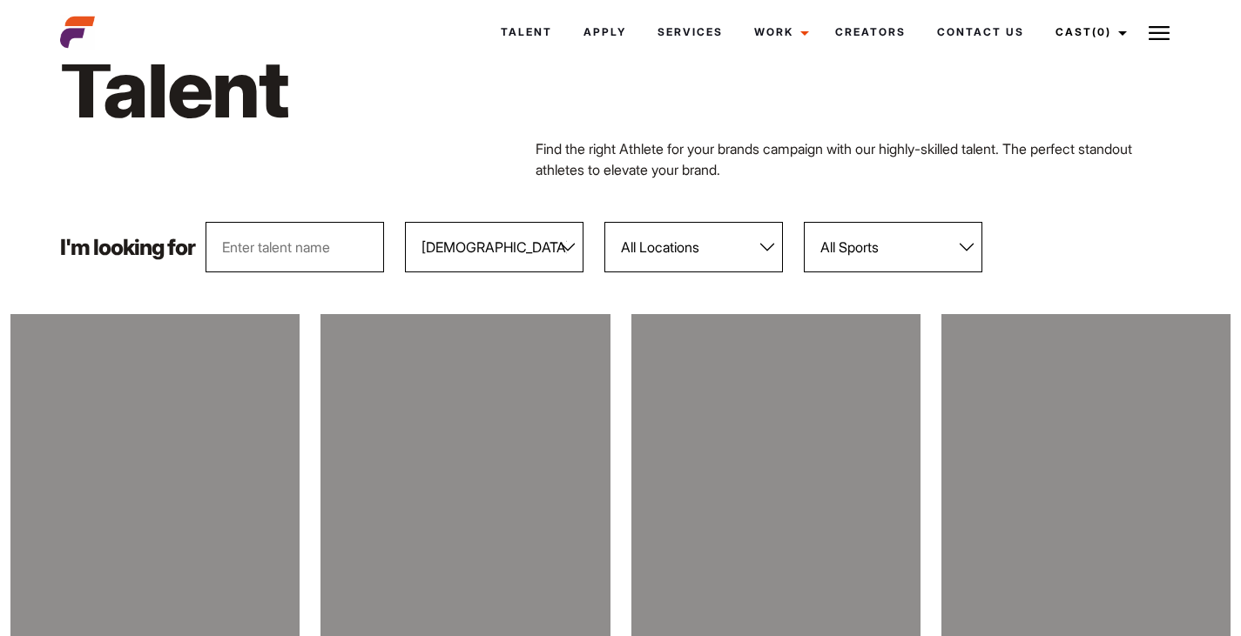
click at [644, 246] on select "All Locations Adelaide Brisbane Darwin Gold Coast Melbourne Perth Sunshine Coas…" at bounding box center [693, 247] width 178 height 50
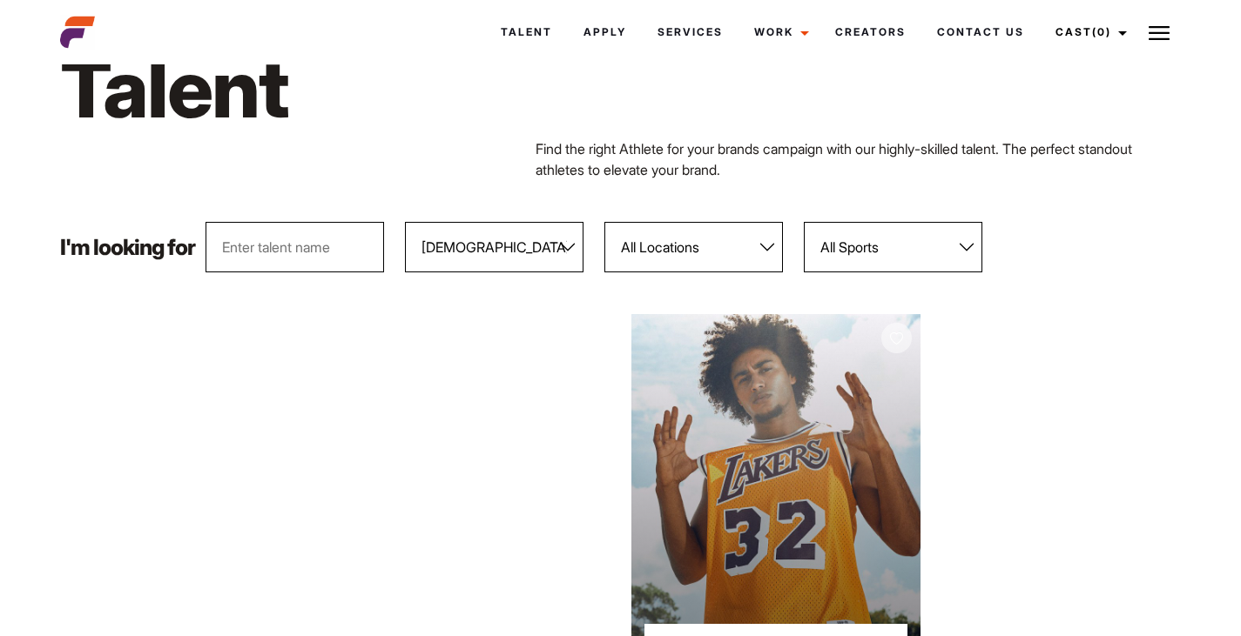
select select "120"
click at [605, 222] on select "All Locations Adelaide Brisbane Darwin Gold Coast Melbourne Perth Sunshine Coas…" at bounding box center [693, 247] width 178 height 50
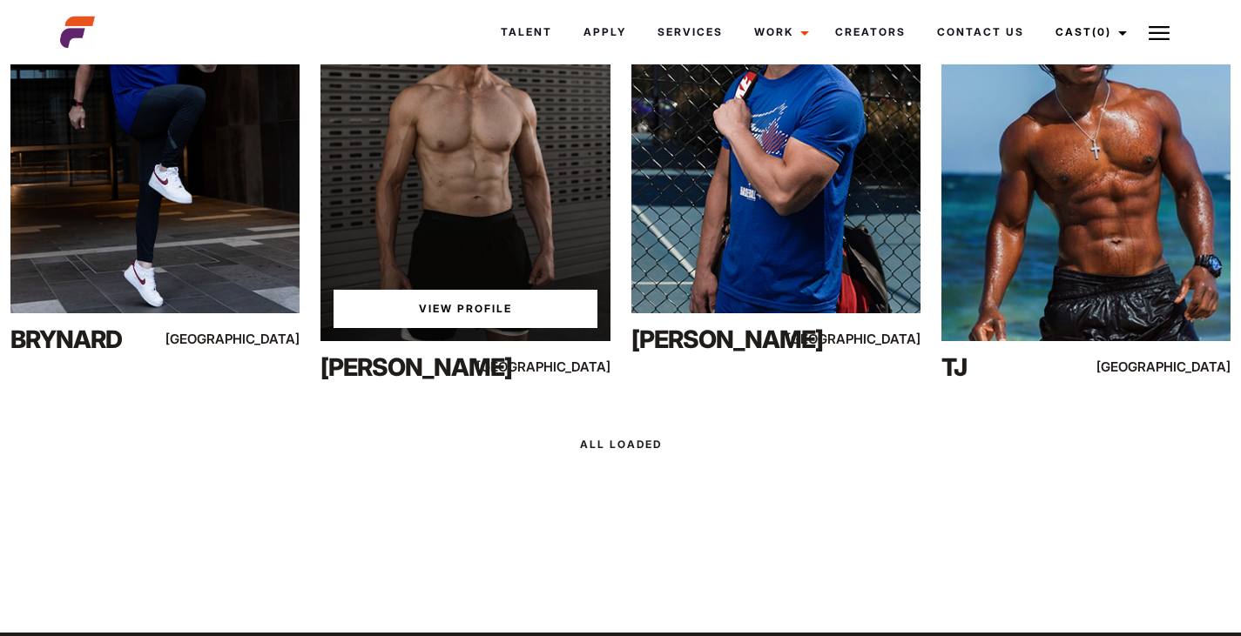
scroll to position [851, 0]
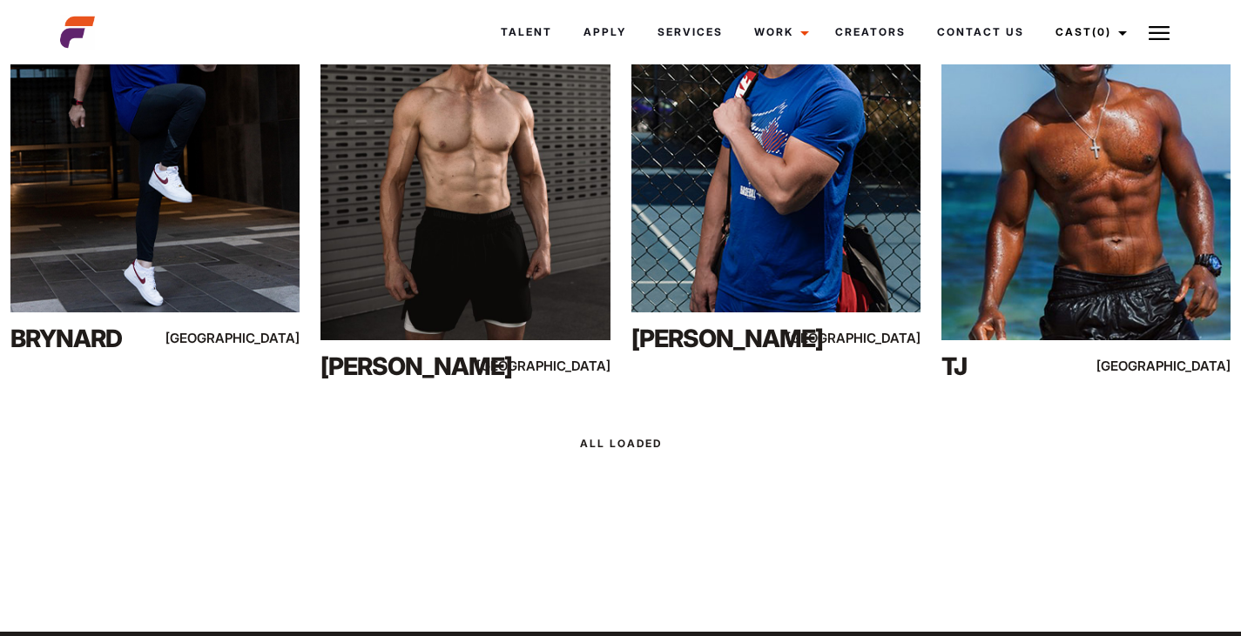
click at [614, 428] on div at bounding box center [620, 445] width 1241 height 48
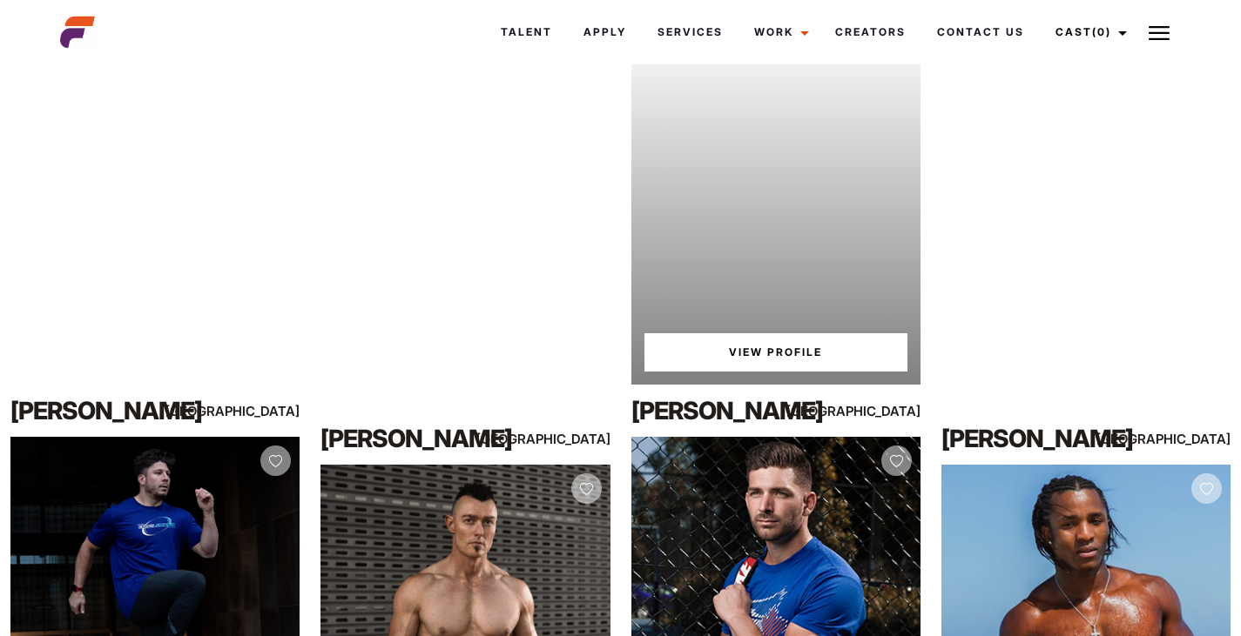
scroll to position [363, 0]
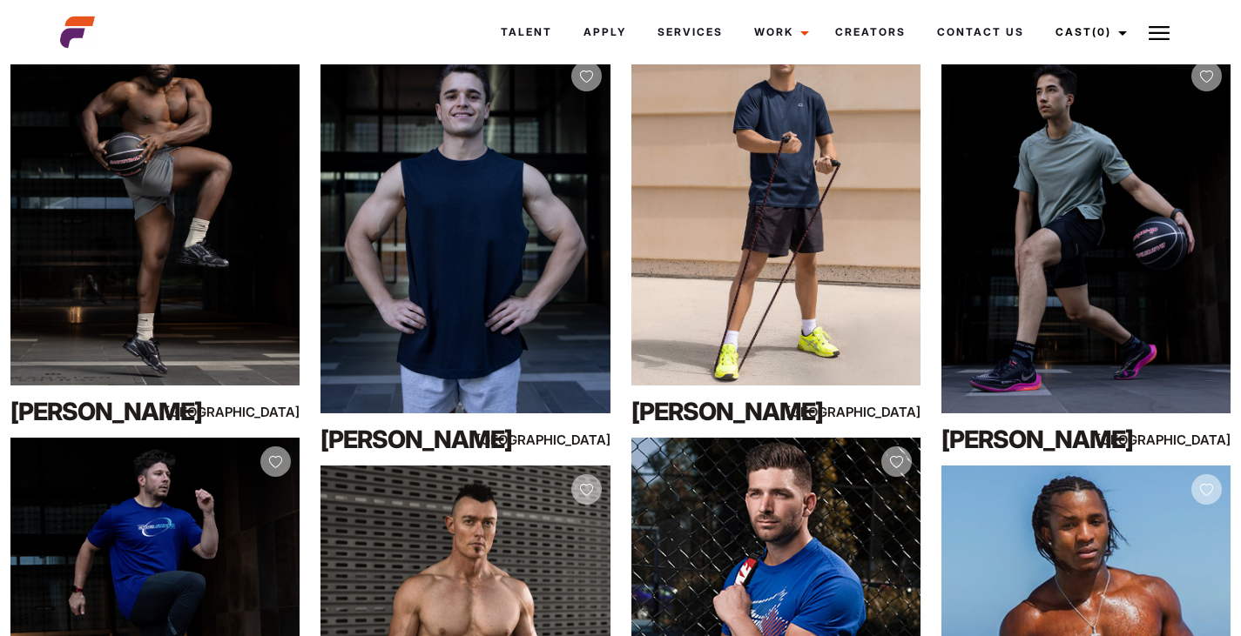
click at [1156, 26] on img at bounding box center [1158, 33] width 21 height 21
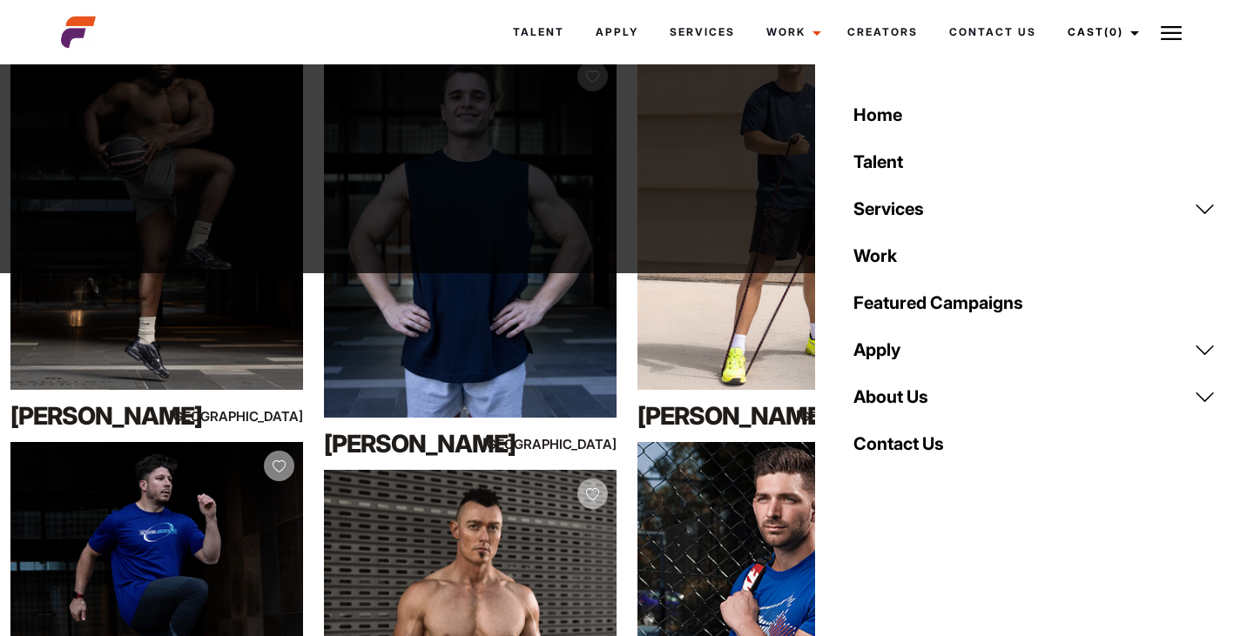
click at [383, 28] on div "Talent Apply Services Work Campaigns Creators Contact Us Cast (0) Casted Talent…" at bounding box center [722, 32] width 961 height 47
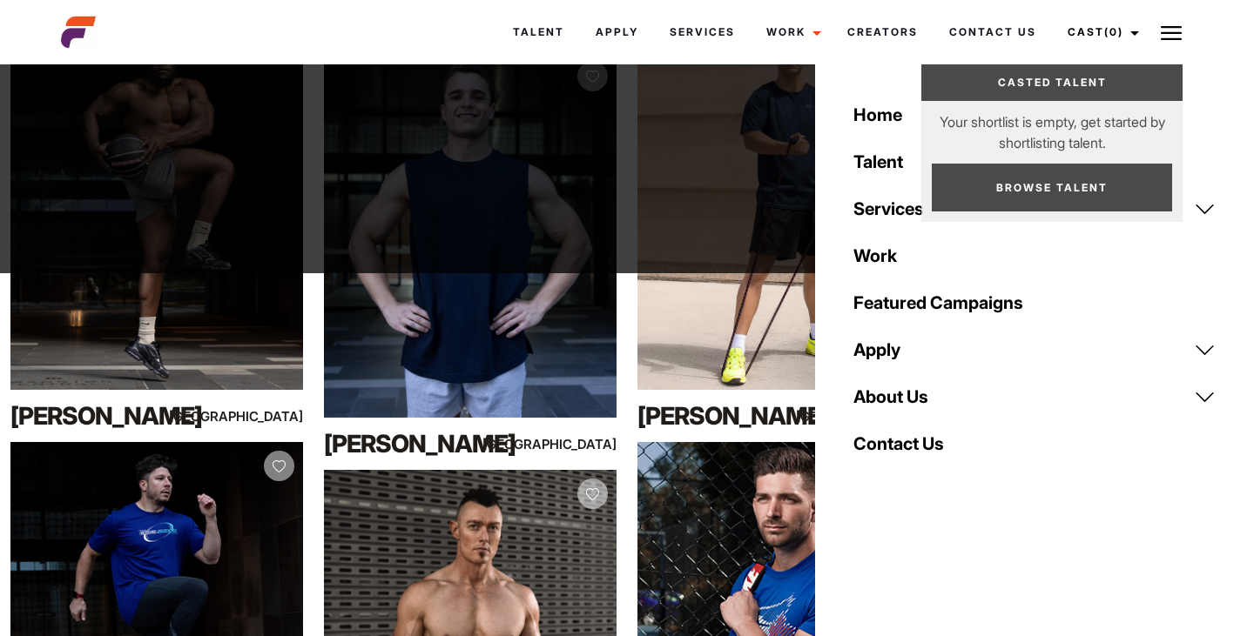
click at [1165, 21] on button at bounding box center [1171, 32] width 44 height 44
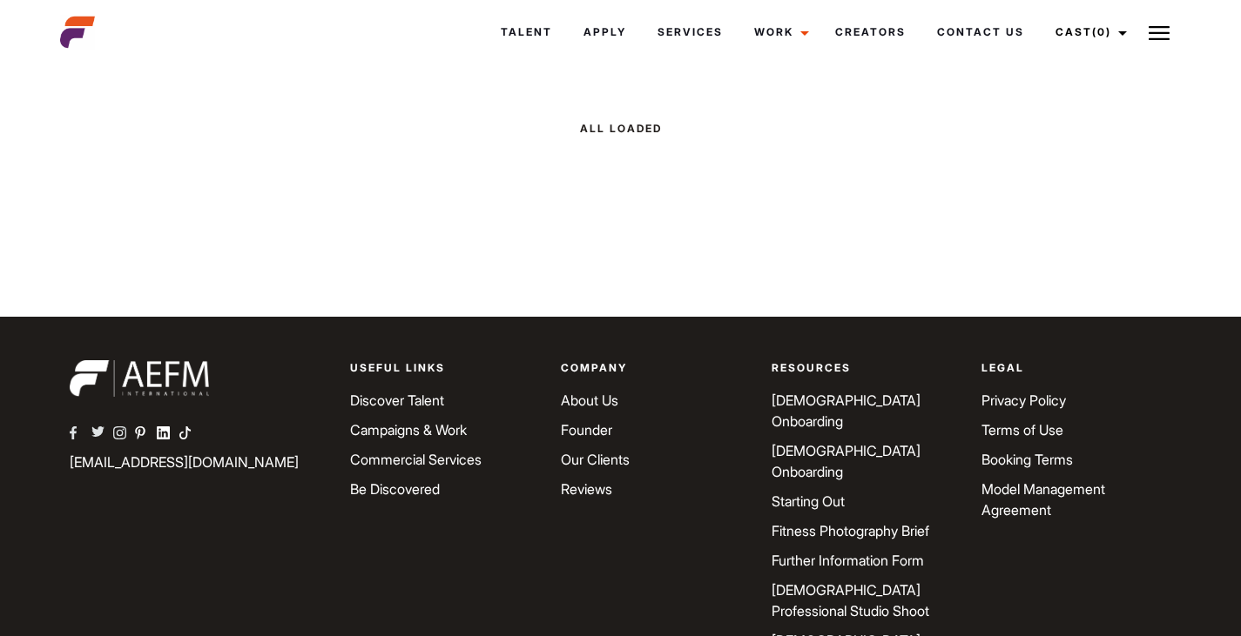
scroll to position [1247, 0]
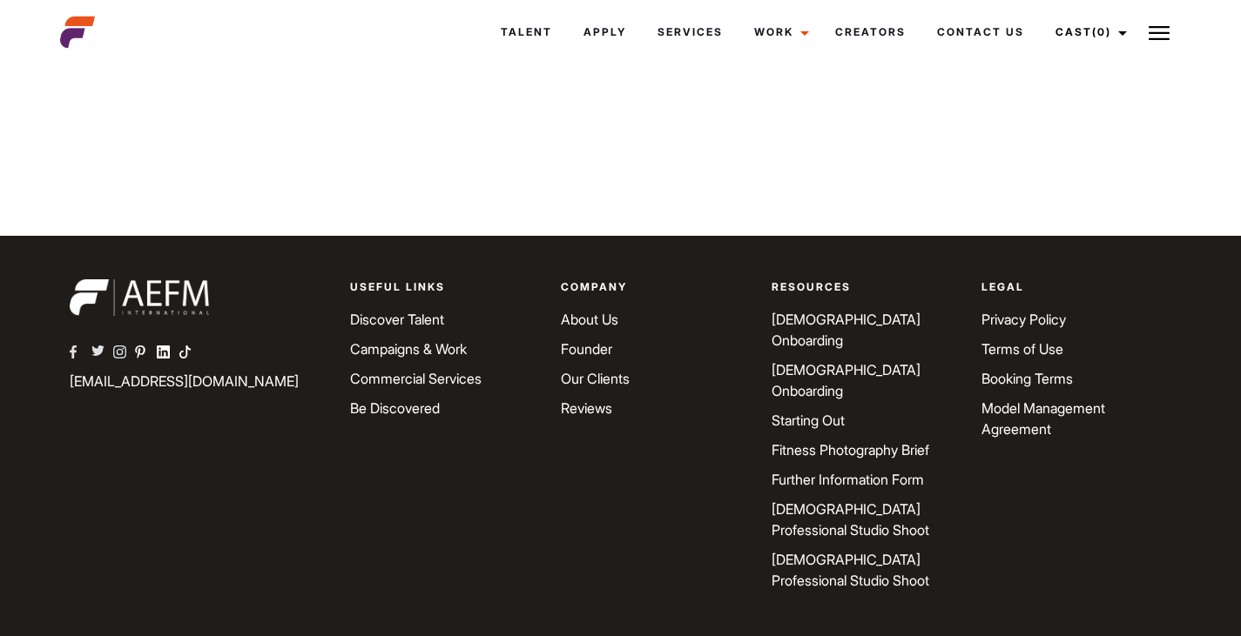
click at [825, 471] on link "Further Information Form" at bounding box center [847, 479] width 152 height 17
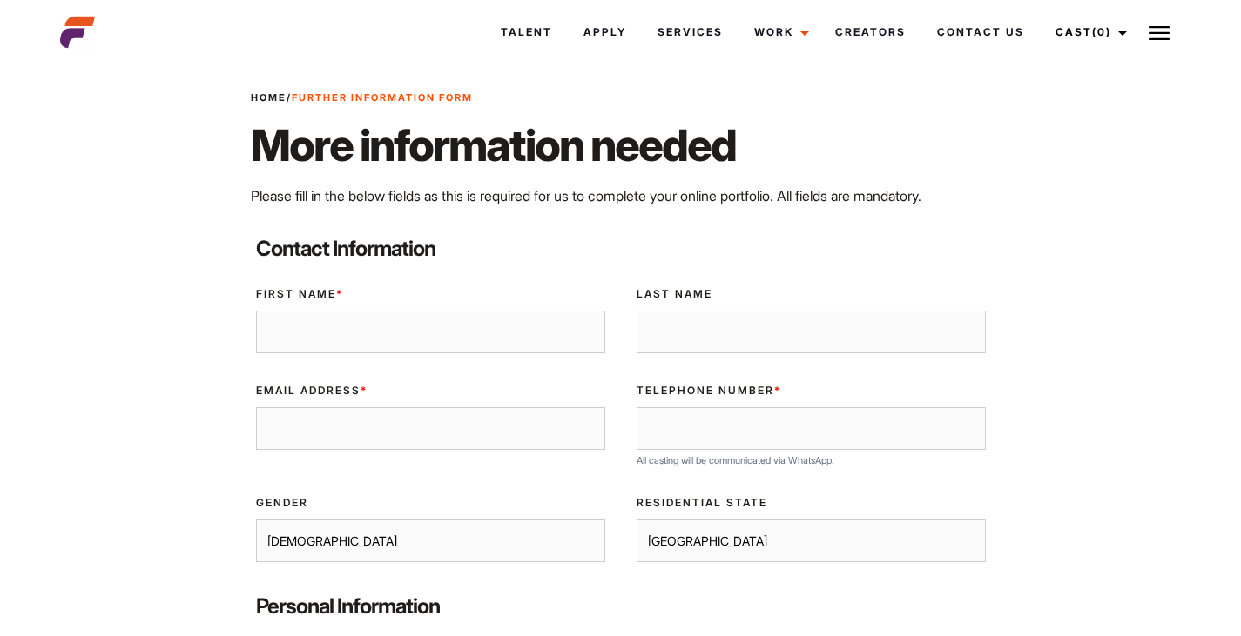
click at [1159, 39] on img at bounding box center [1158, 33] width 21 height 21
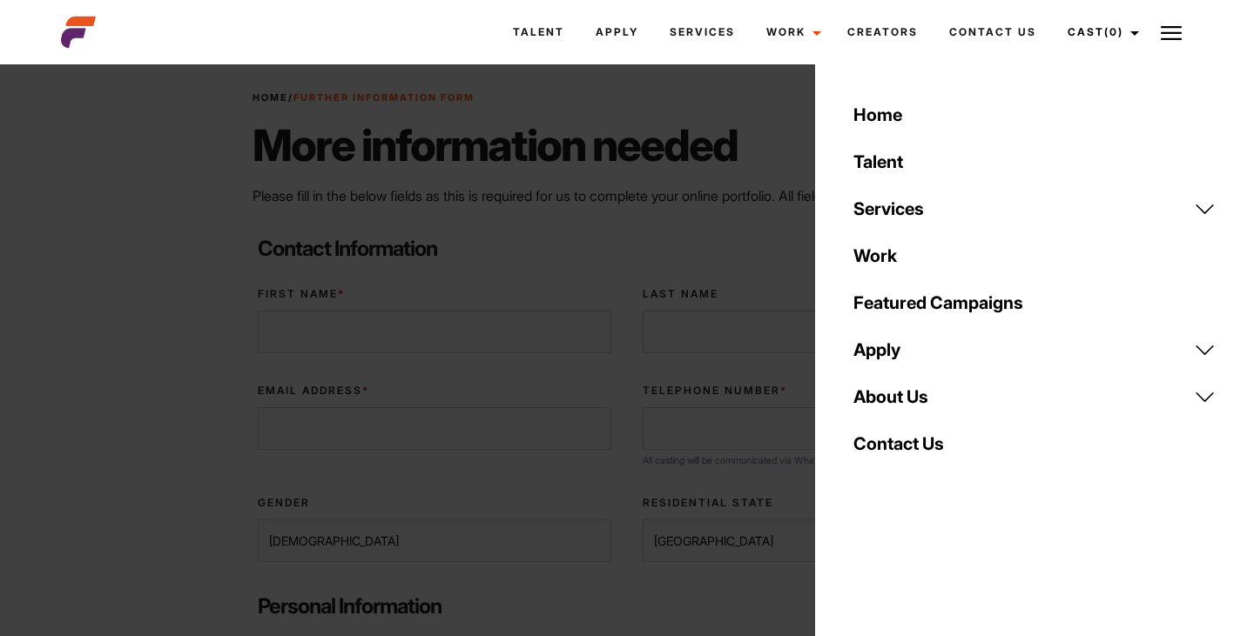
click at [464, 347] on input "First Name *" at bounding box center [434, 333] width 353 height 44
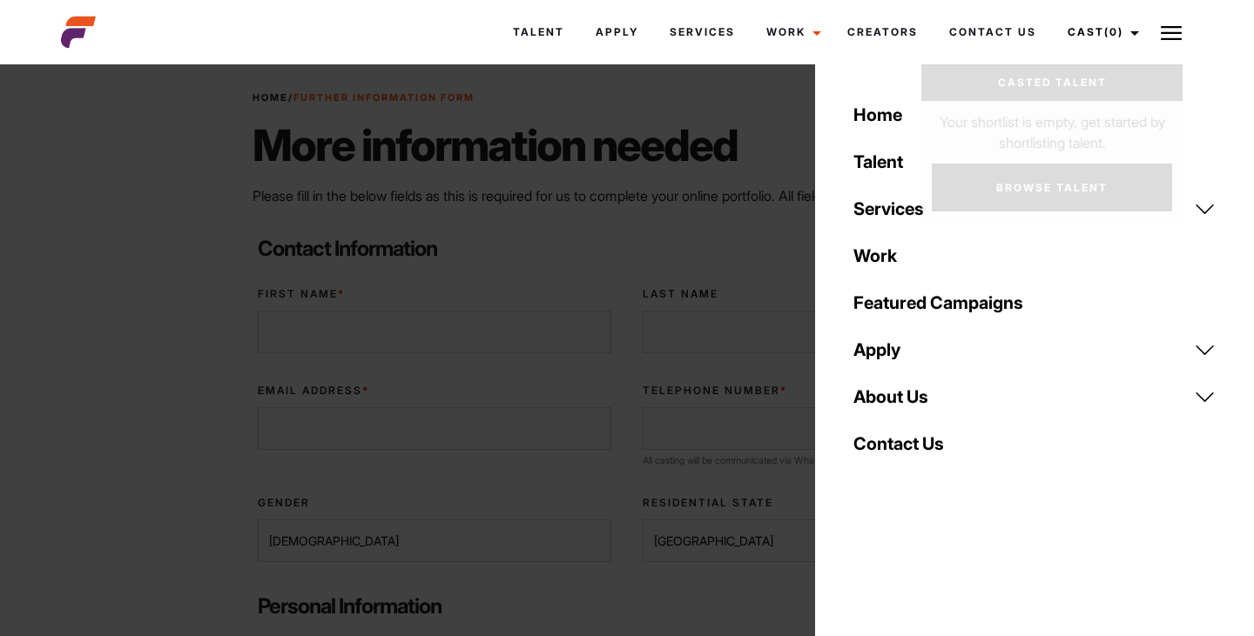
click at [1176, 22] on button at bounding box center [1171, 32] width 44 height 44
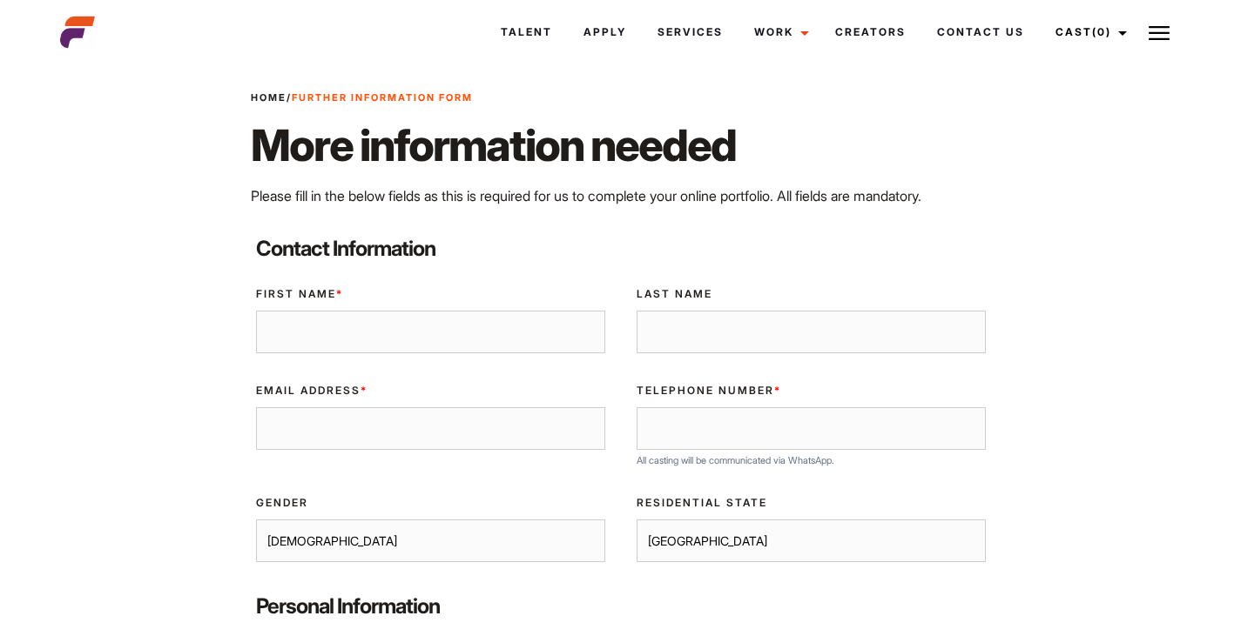
click at [1168, 27] on img at bounding box center [1158, 33] width 21 height 21
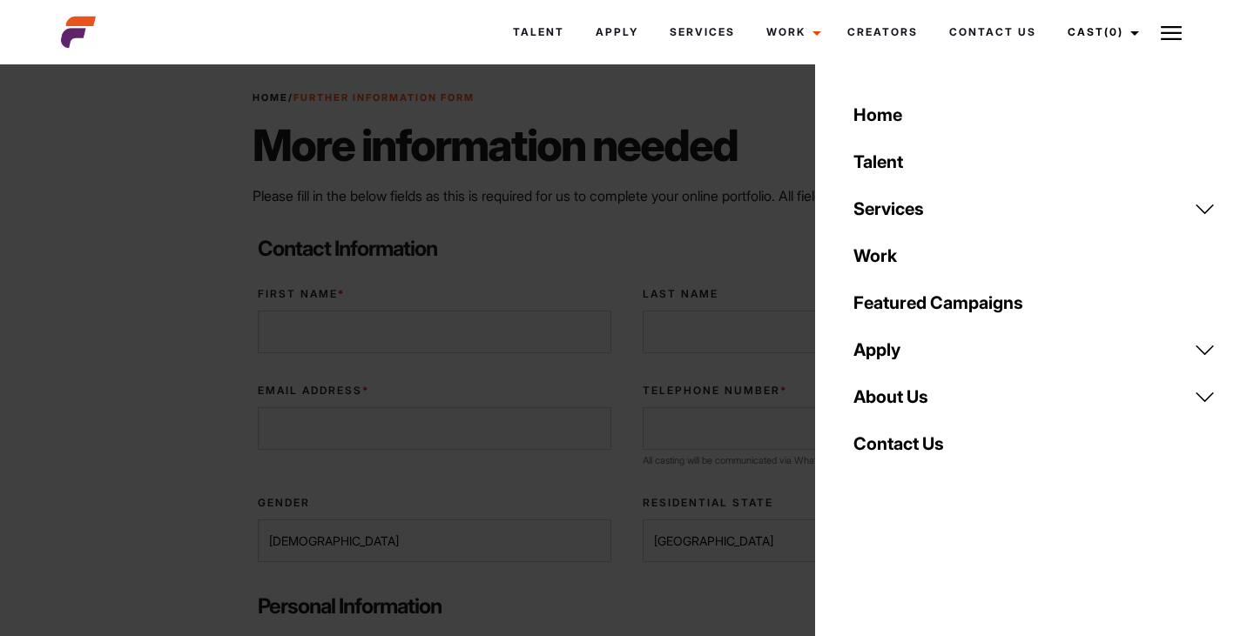
click at [1168, 27] on img at bounding box center [1171, 33] width 21 height 21
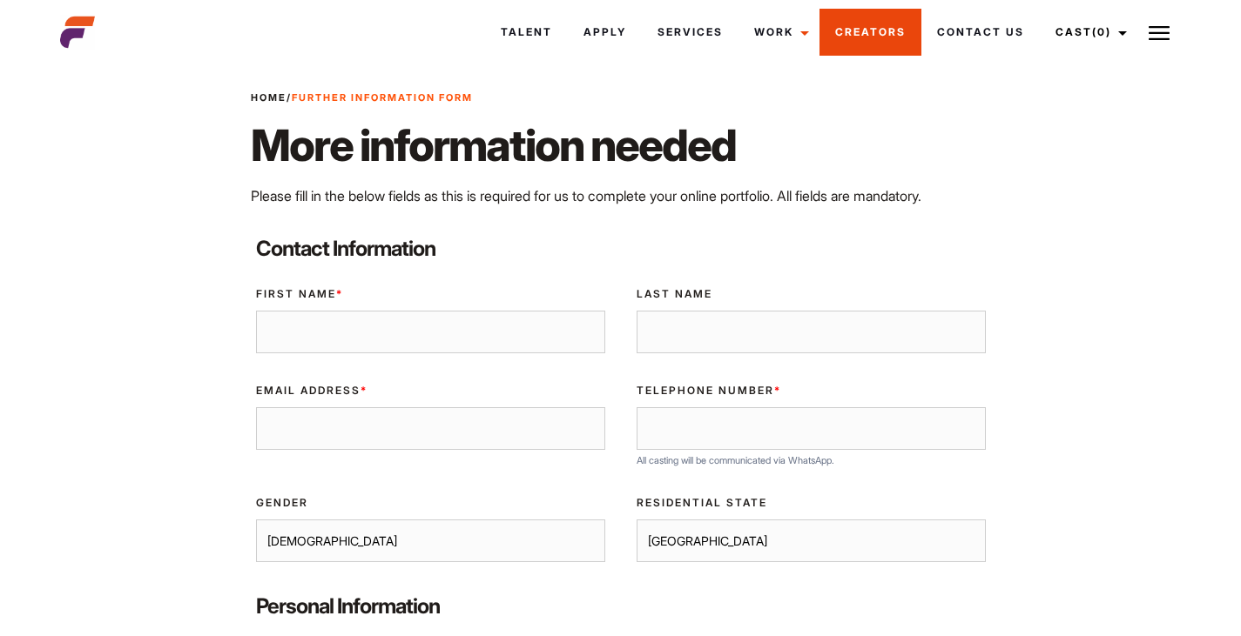
drag, startPoint x: 866, startPoint y: 40, endPoint x: 858, endPoint y: 35, distance: 10.2
click at [858, 35] on link "Creators" at bounding box center [870, 32] width 102 height 47
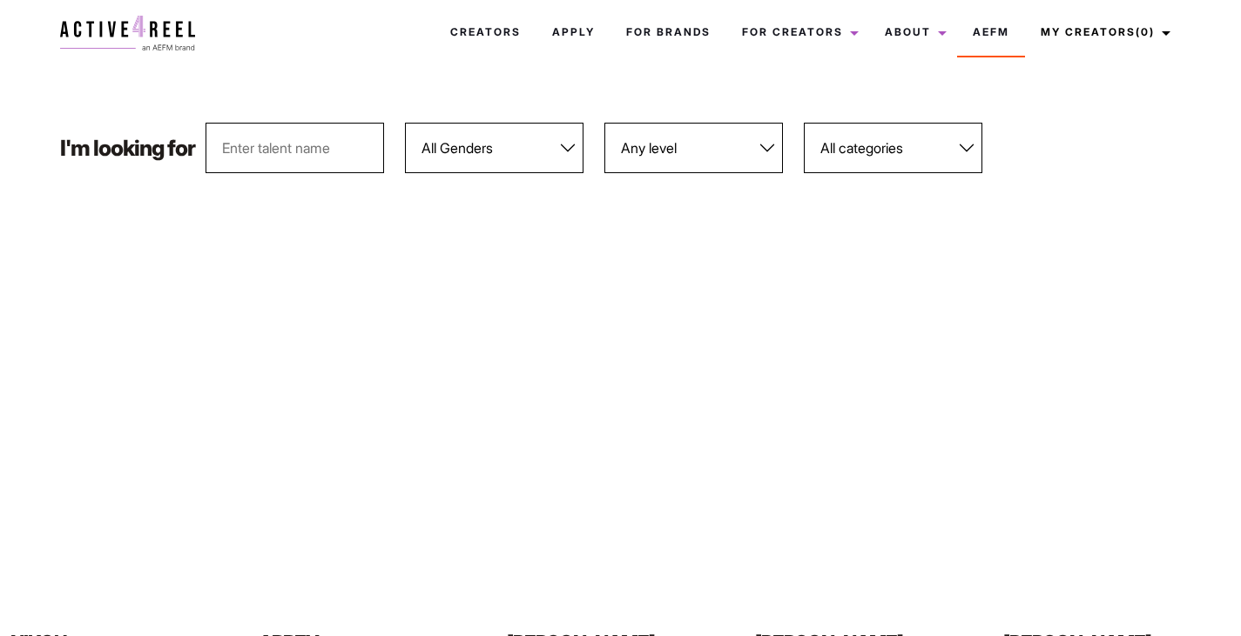
scroll to position [187, 0]
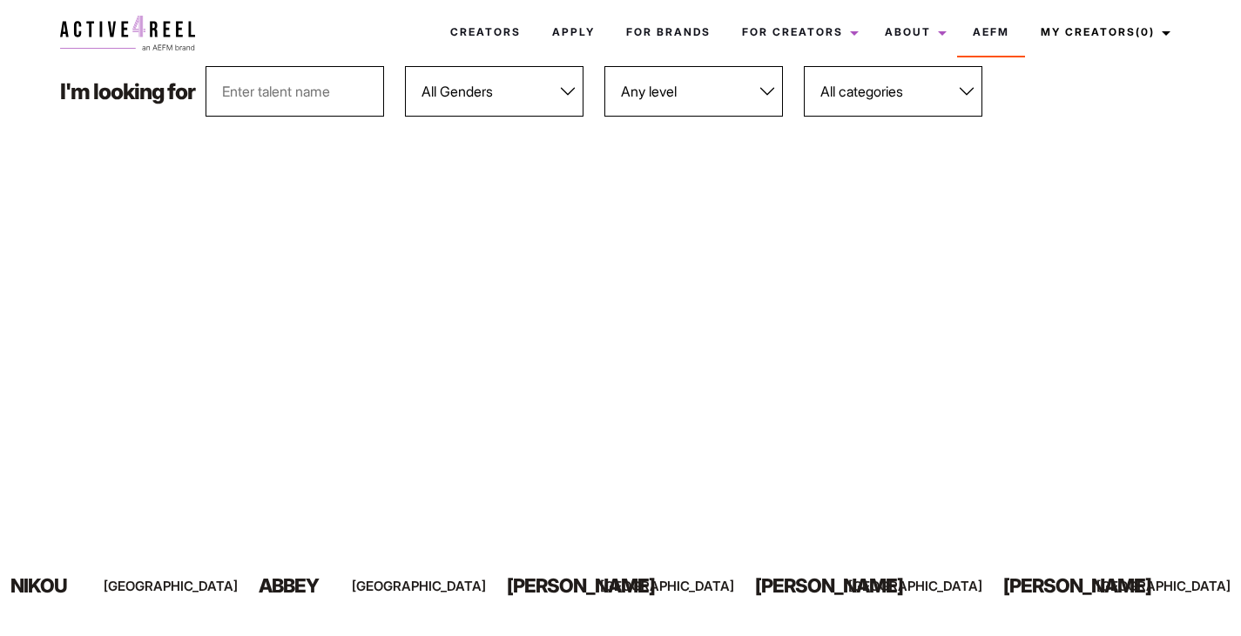
click at [663, 105] on select "Any level Bronze Silver Platinum Gold Diamond" at bounding box center [693, 91] width 178 height 50
click at [804, 93] on div "I'm looking for All Genders Female Male Any level Bronze Silver Platinum Gold D…" at bounding box center [620, 91] width 1141 height 50
click at [833, 93] on select "All categories Athletic Footwear Reviewers Female Supplement Testing & Review" at bounding box center [893, 91] width 178 height 50
click at [829, 98] on select "All categories Athletic Footwear Reviewers Female Supplement Testing & Review" at bounding box center [893, 91] width 178 height 50
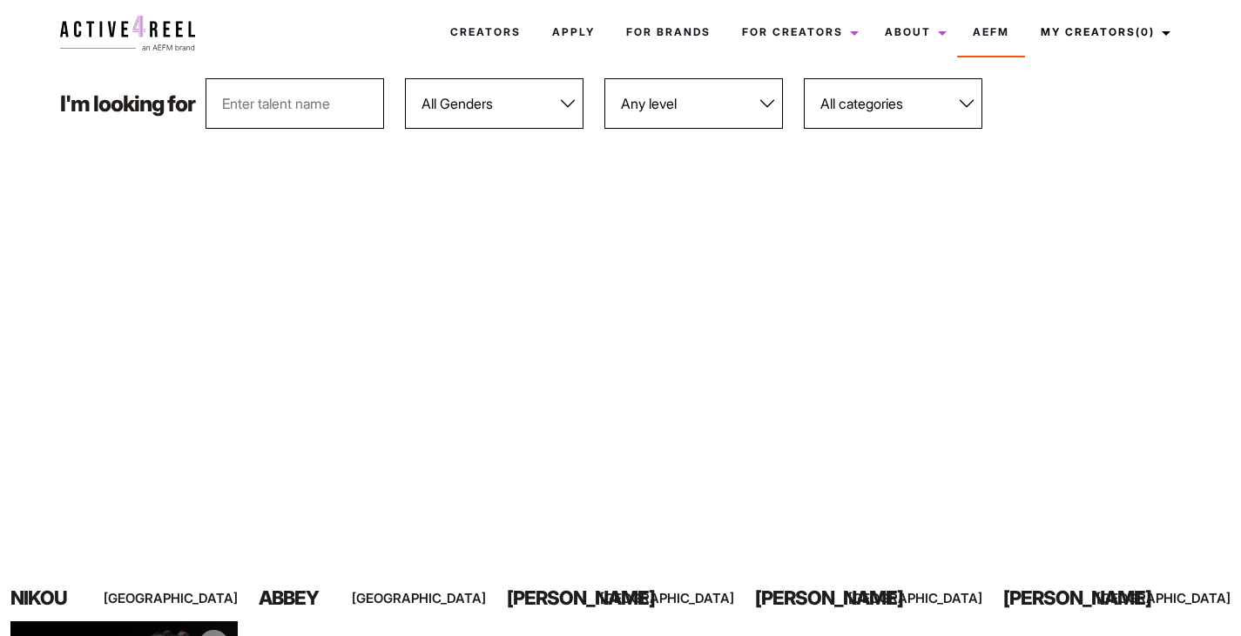
scroll to position [0, 0]
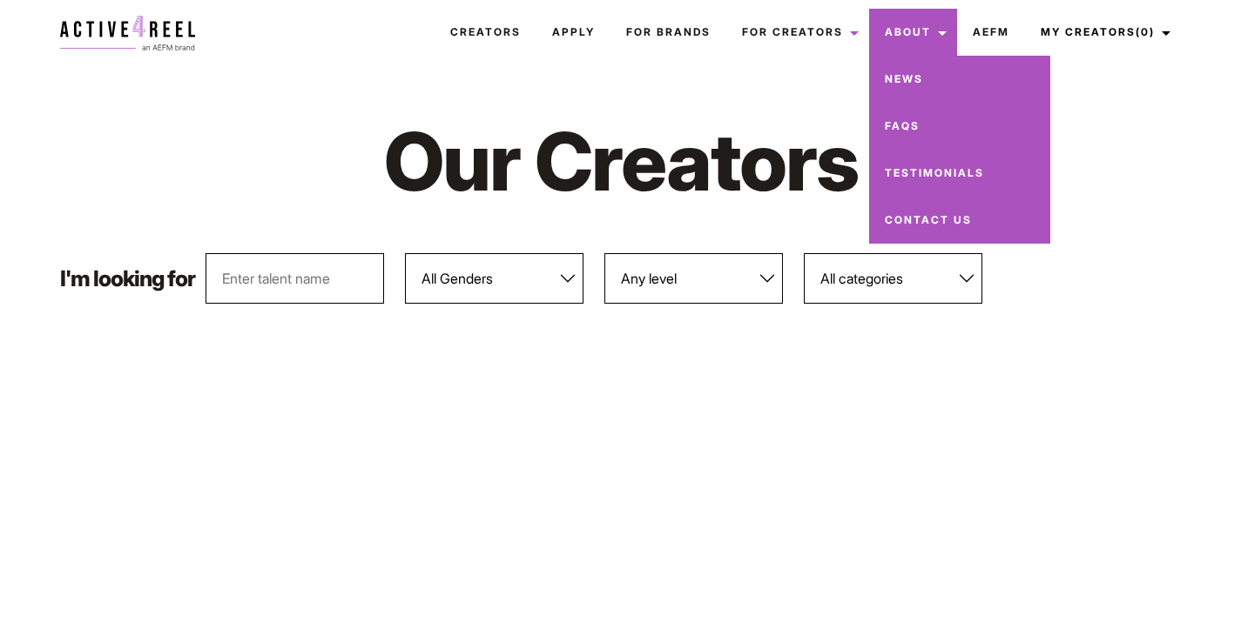
click at [906, 77] on link "News" at bounding box center [959, 79] width 181 height 47
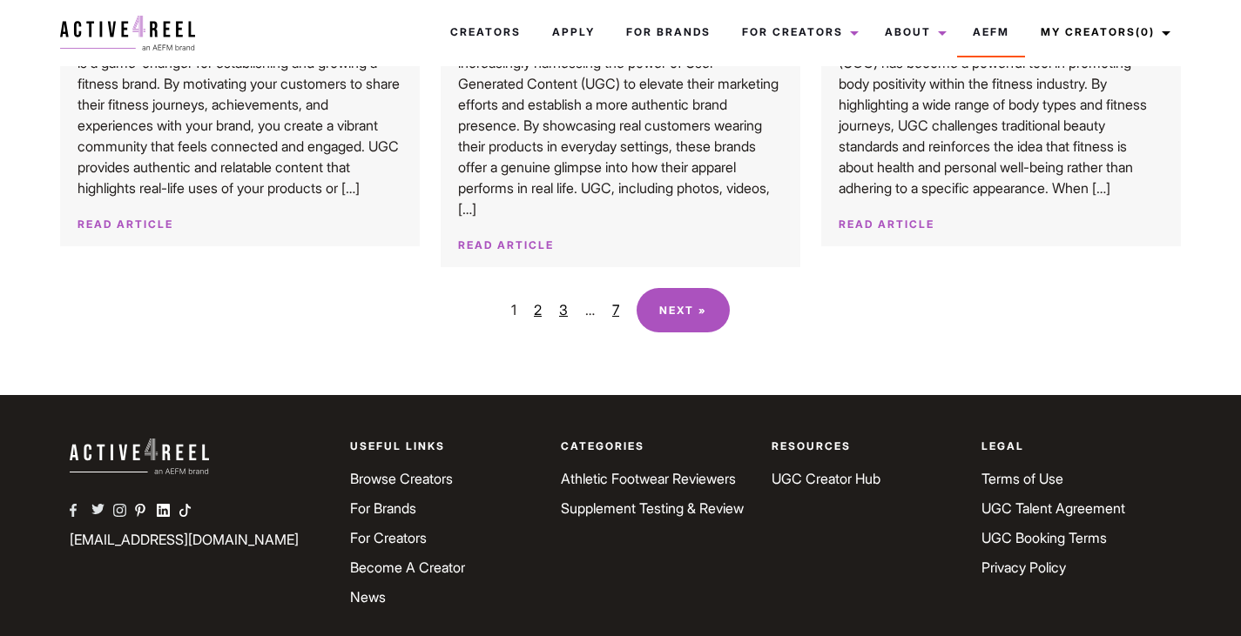
scroll to position [2048, 0]
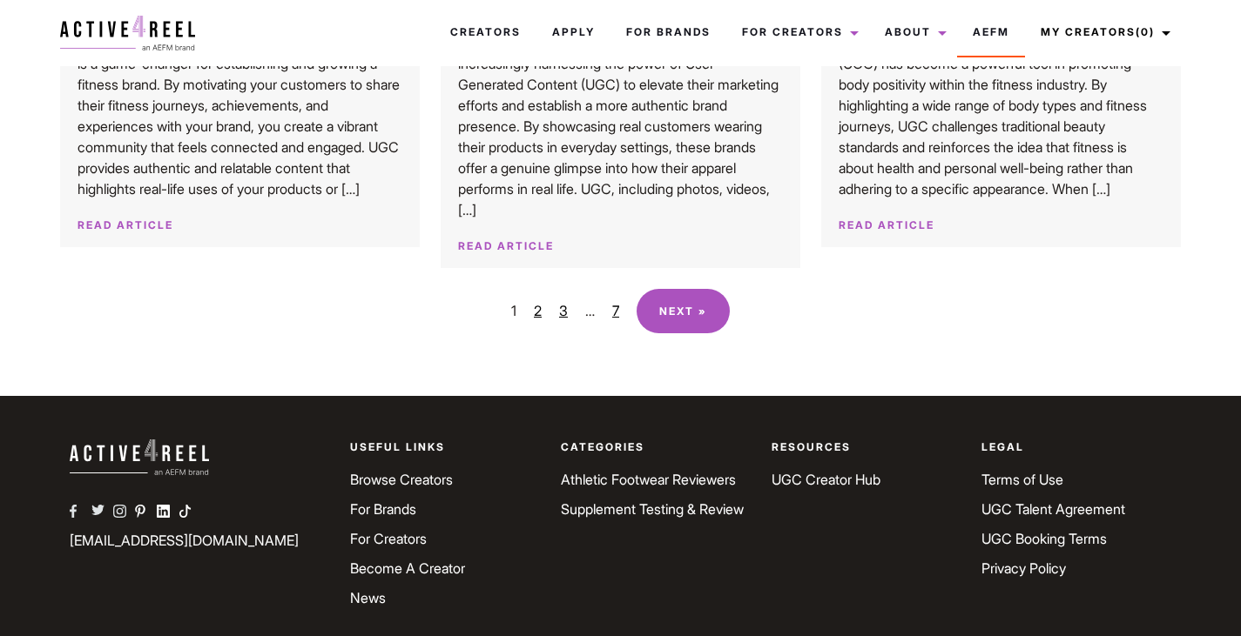
click at [683, 323] on link "Next »" at bounding box center [682, 311] width 93 height 44
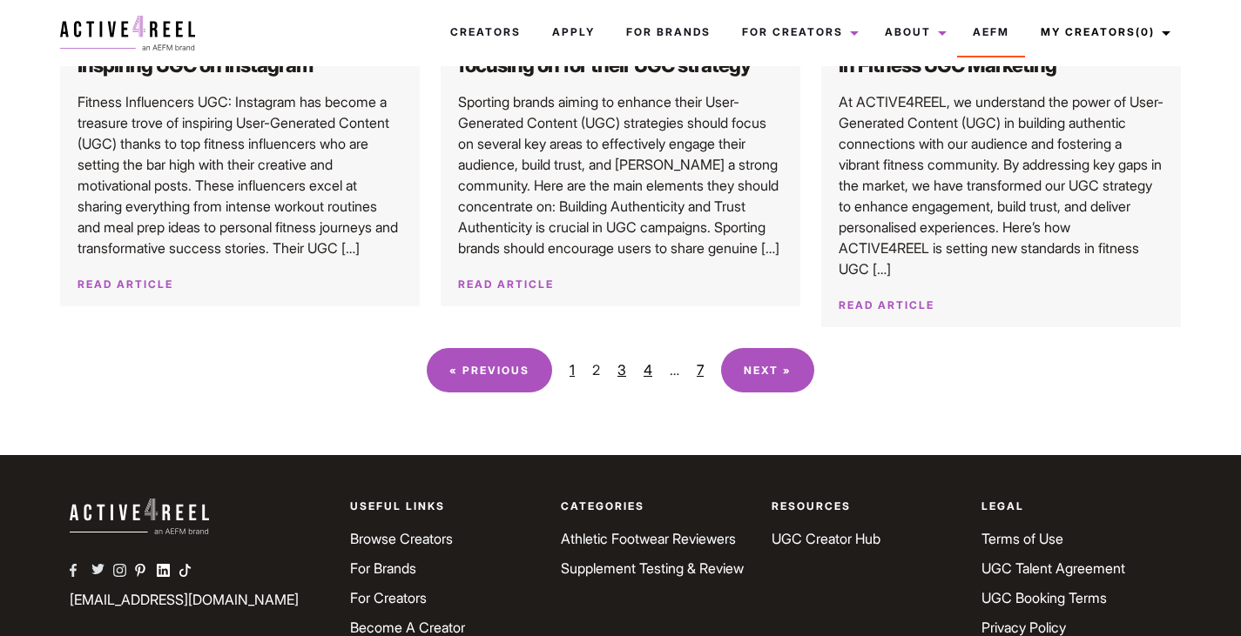
scroll to position [1968, 0]
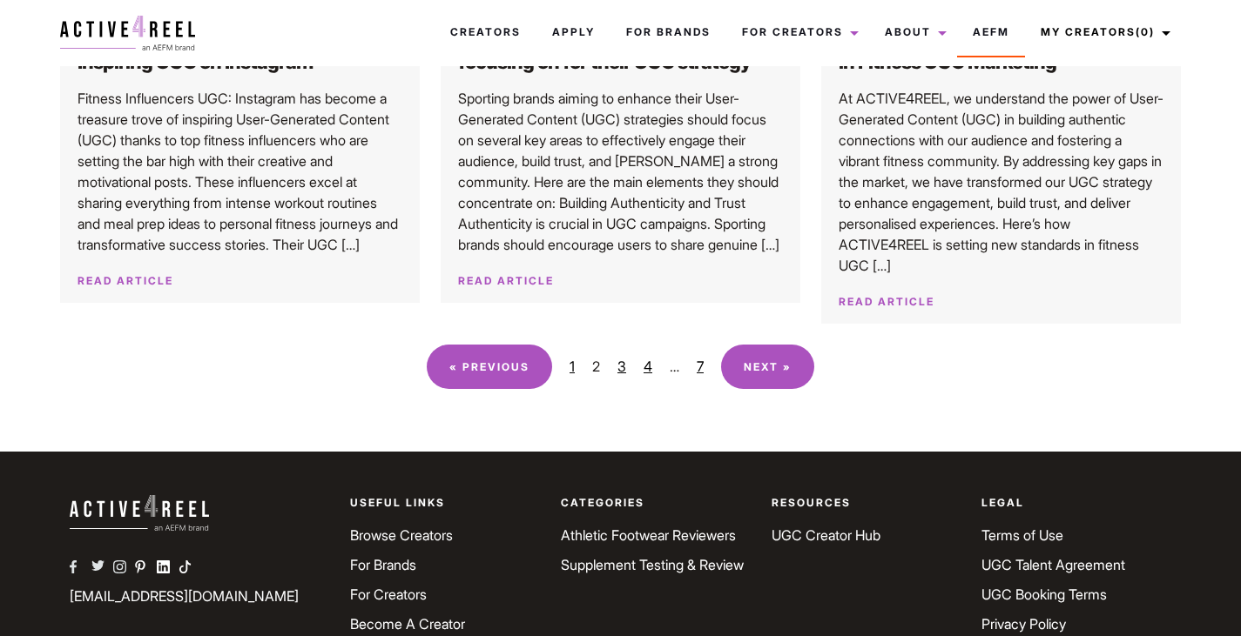
click at [726, 357] on link "Next »" at bounding box center [767, 367] width 93 height 44
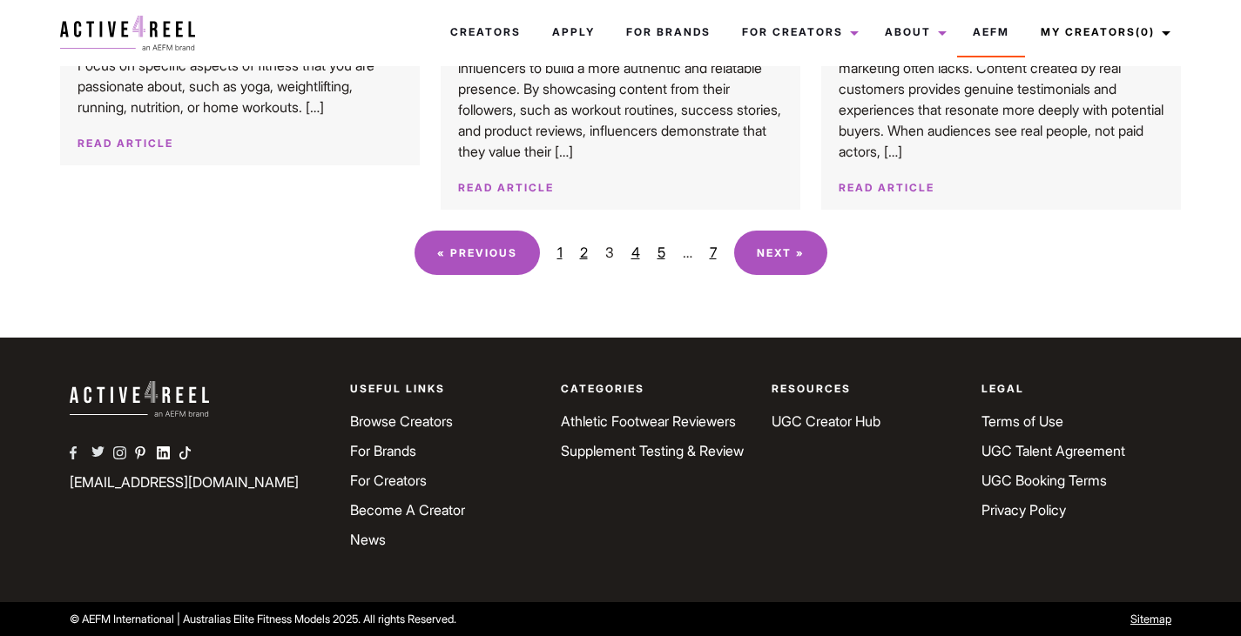
scroll to position [2065, 0]
click at [764, 275] on link "Next »" at bounding box center [780, 253] width 93 height 44
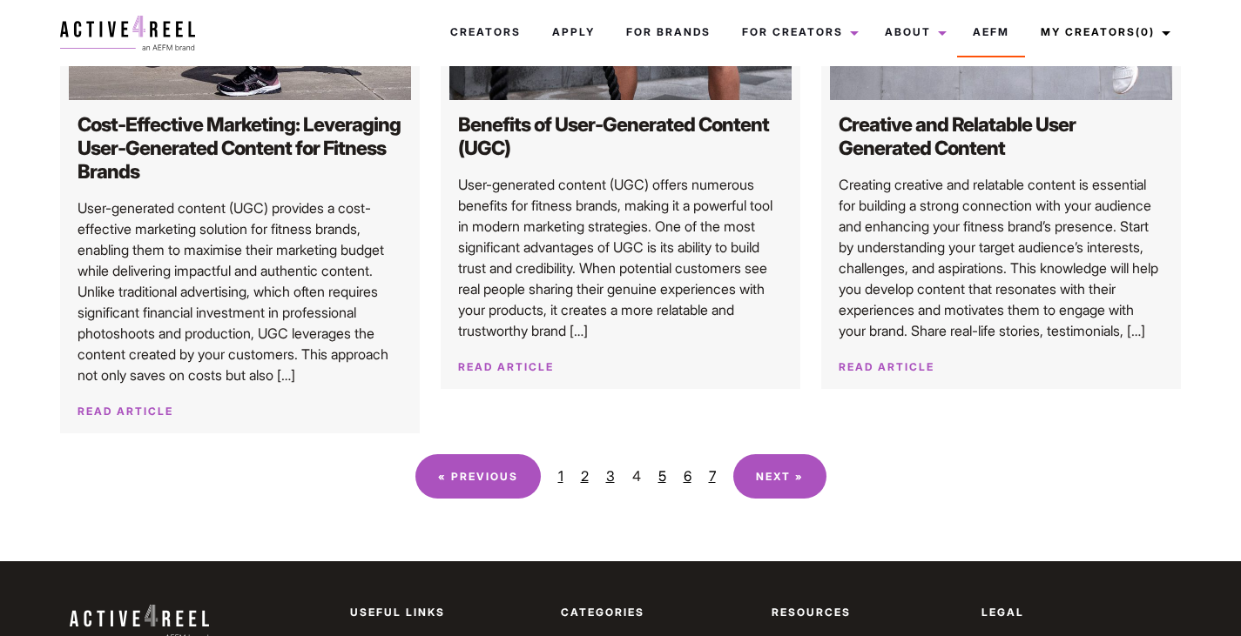
scroll to position [1865, 0]
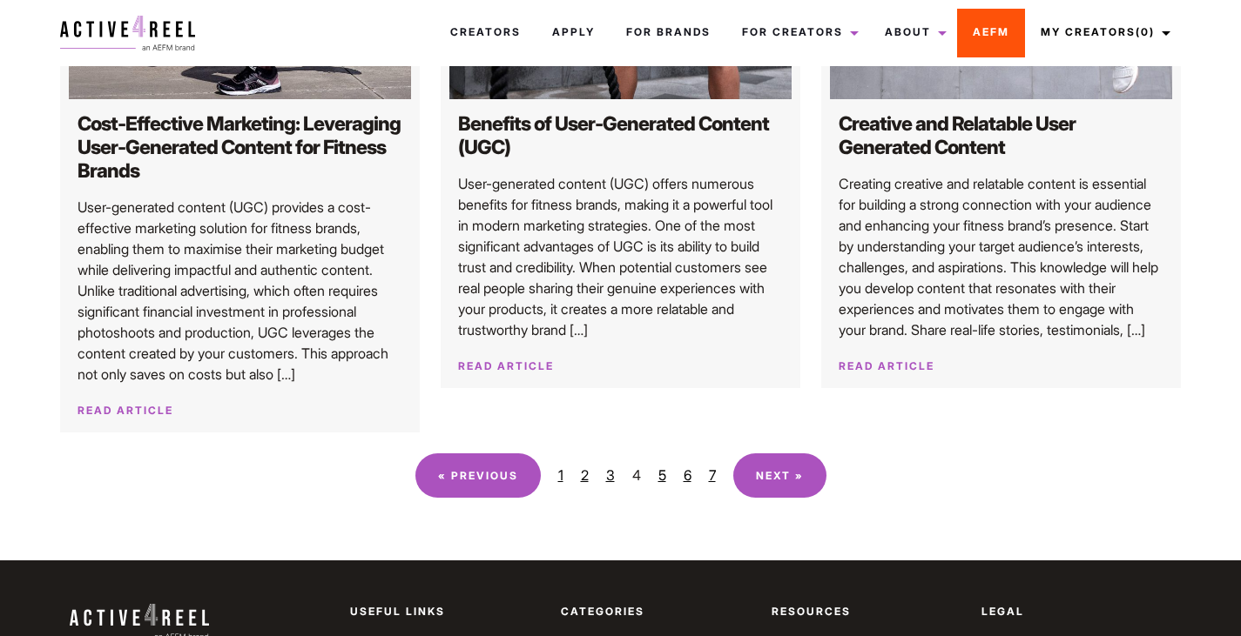
click at [969, 30] on link "AEFM" at bounding box center [991, 32] width 68 height 47
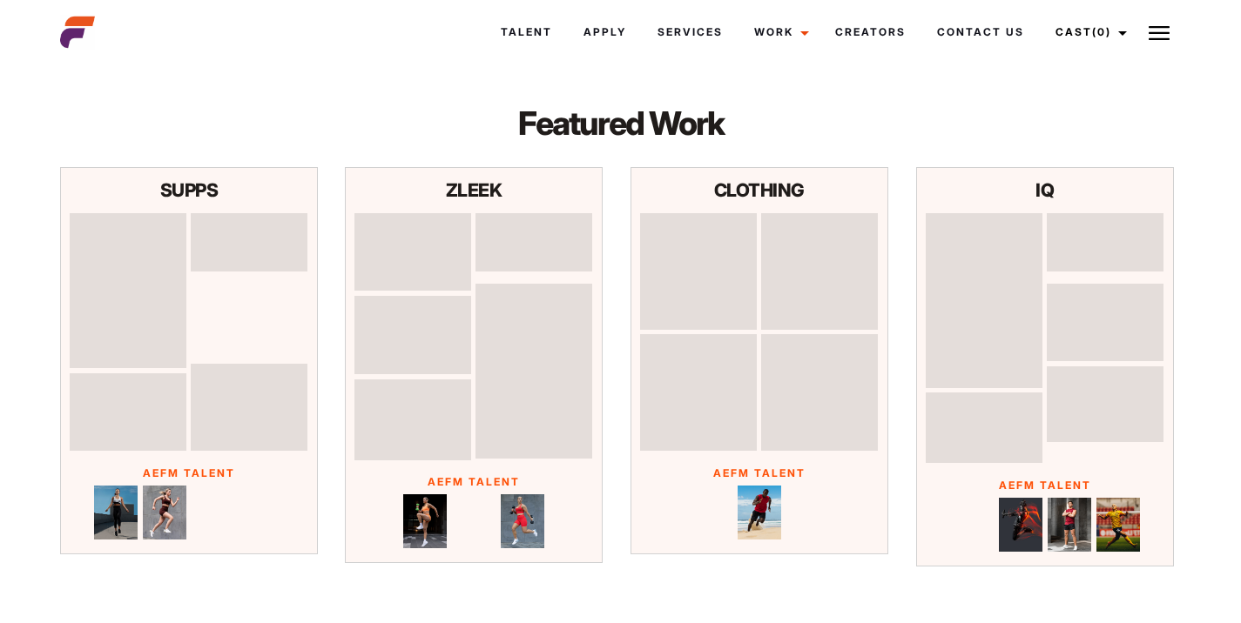
scroll to position [5063, 0]
